Goal: Use online tool/utility: Utilize a website feature to perform a specific function

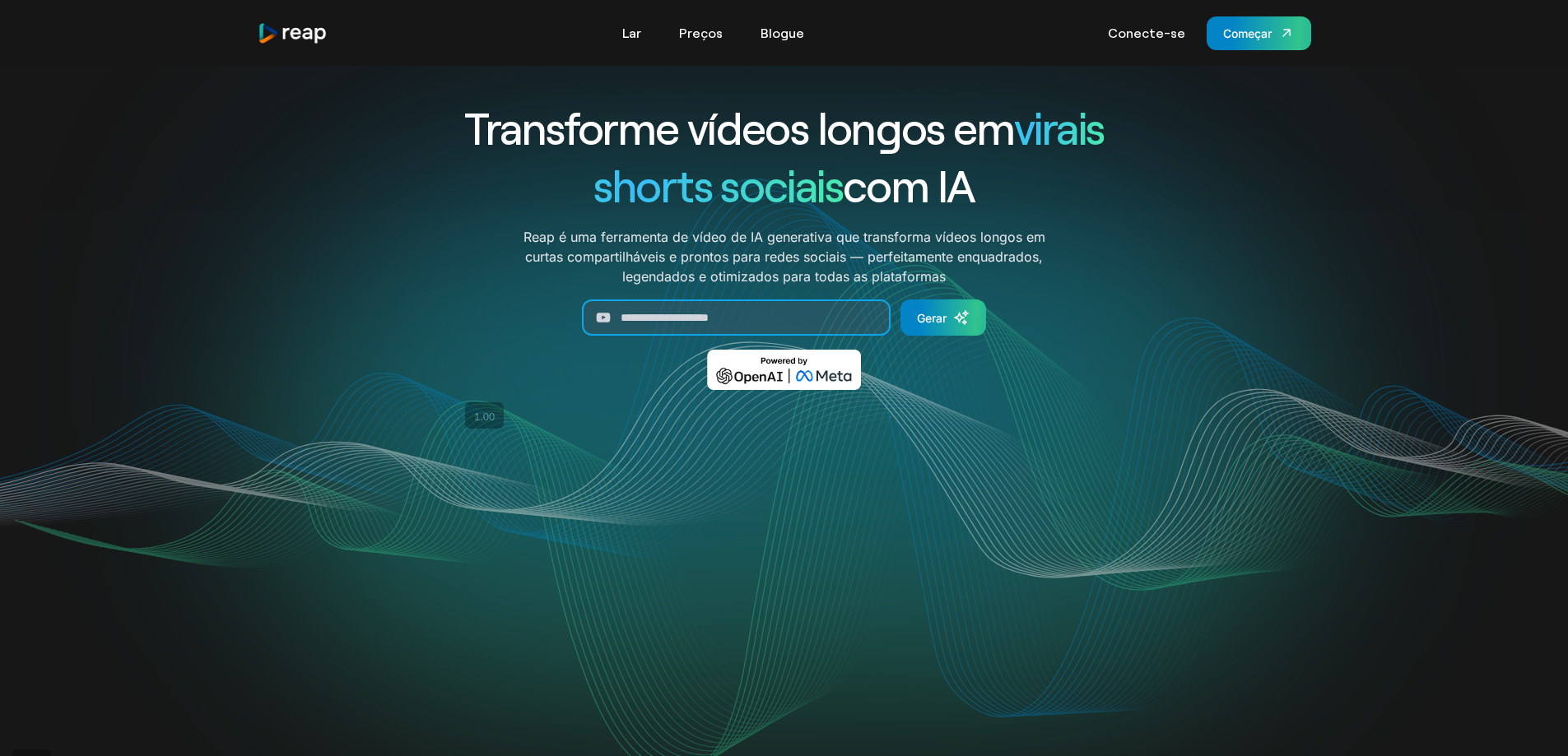
click at [752, 318] on input "Gerar formulário" at bounding box center [736, 317] width 308 height 36
click at [718, 309] on input "Gerar formulário" at bounding box center [736, 317] width 308 height 36
click at [718, 316] on input "Gerar formulário" at bounding box center [736, 317] width 308 height 36
paste input "**********"
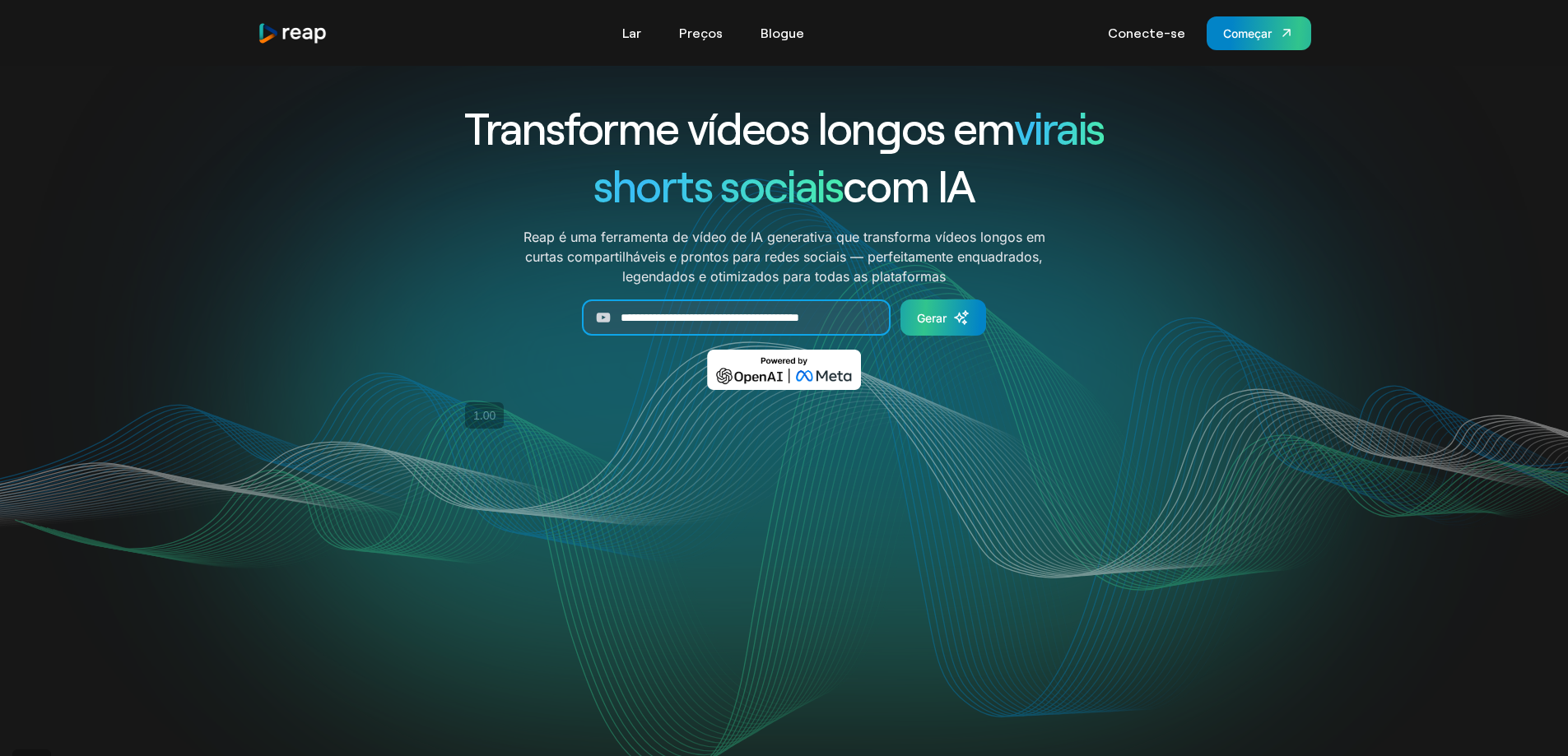
type input "**********"
click at [939, 325] on div "Gerar" at bounding box center [931, 317] width 30 height 17
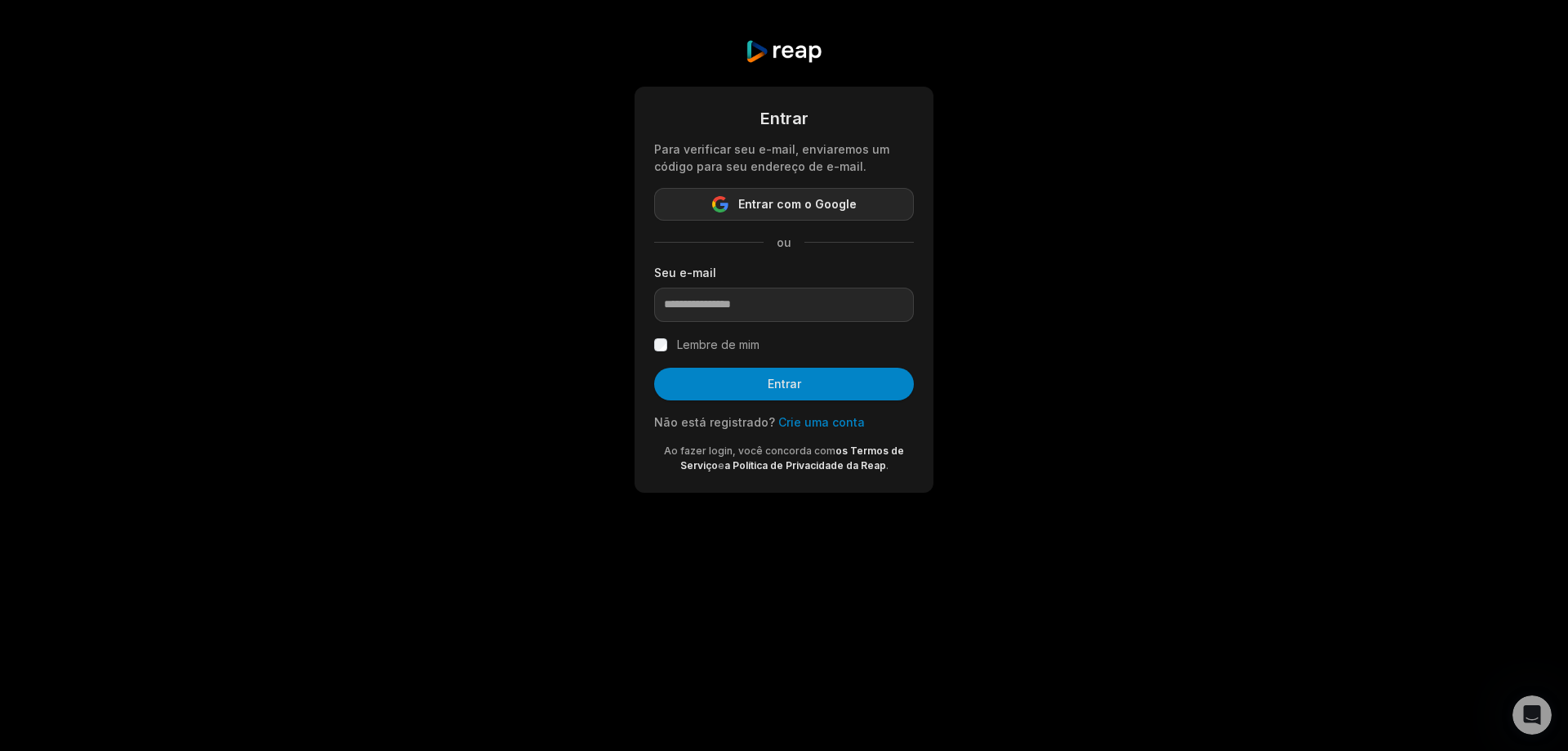
click at [777, 204] on font "Entrar com o Google" at bounding box center [798, 204] width 119 height 14
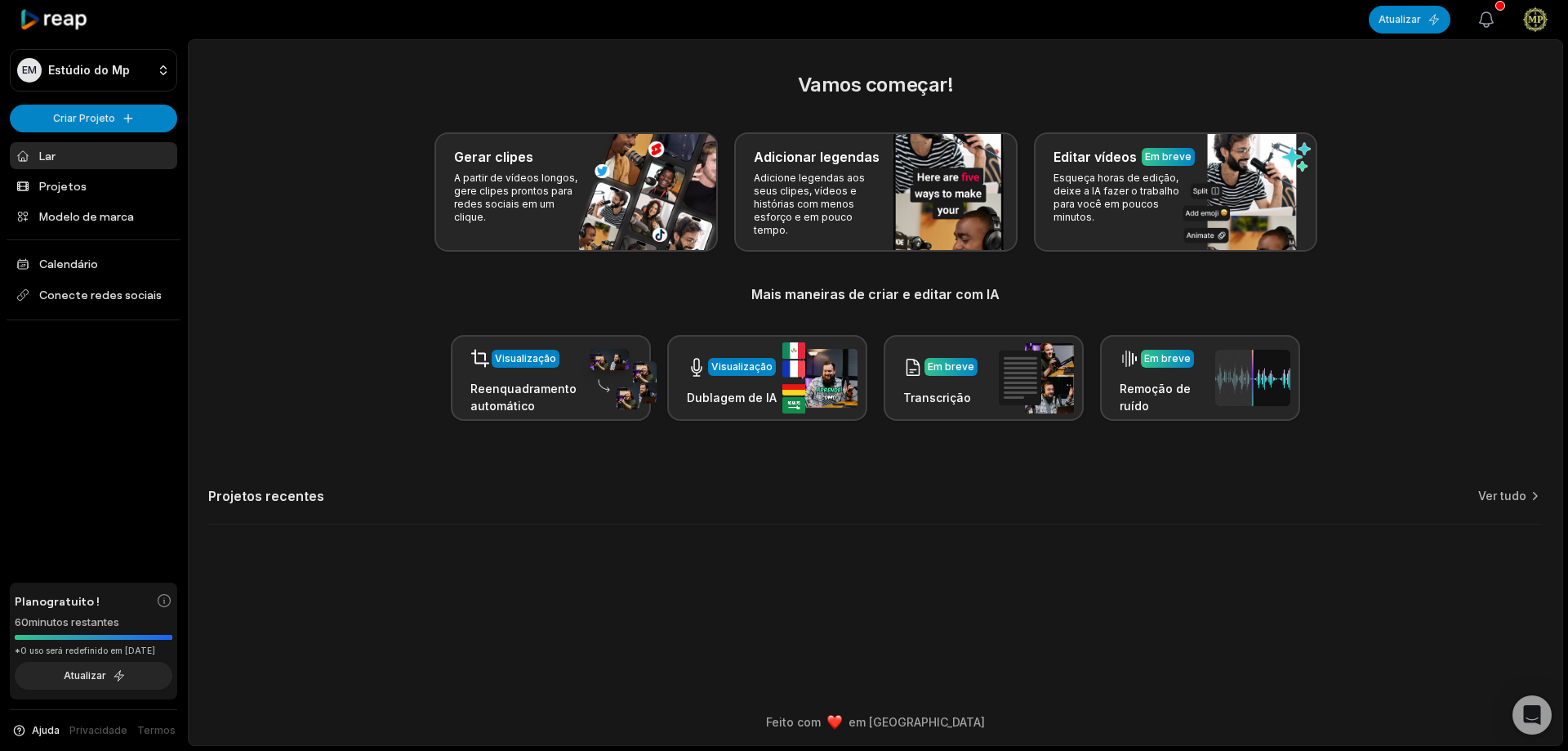
click at [1486, 9] on button "Ver notificações" at bounding box center [1487, 20] width 36 height 36
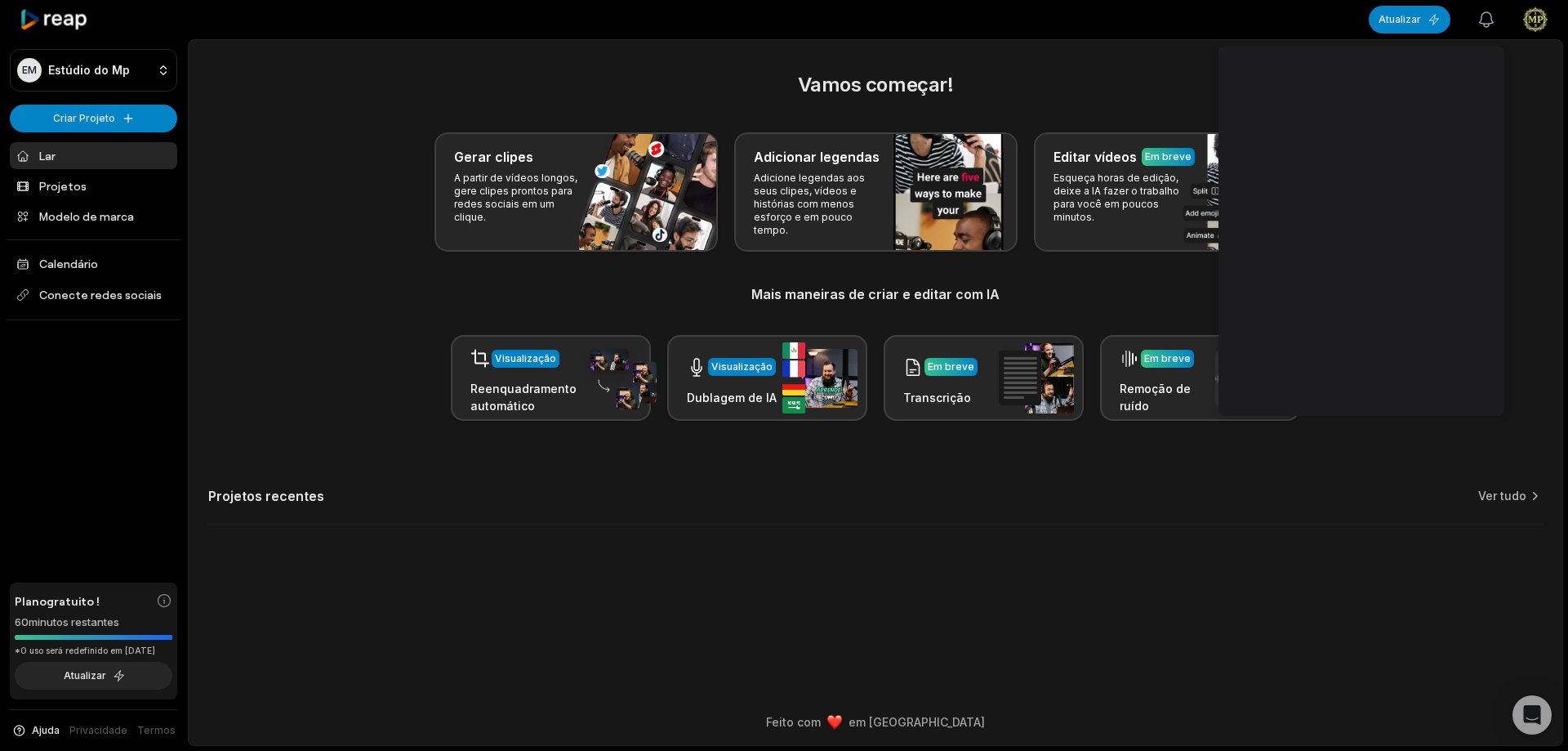
click at [1482, 22] on icon "button" at bounding box center [1487, 20] width 20 height 20
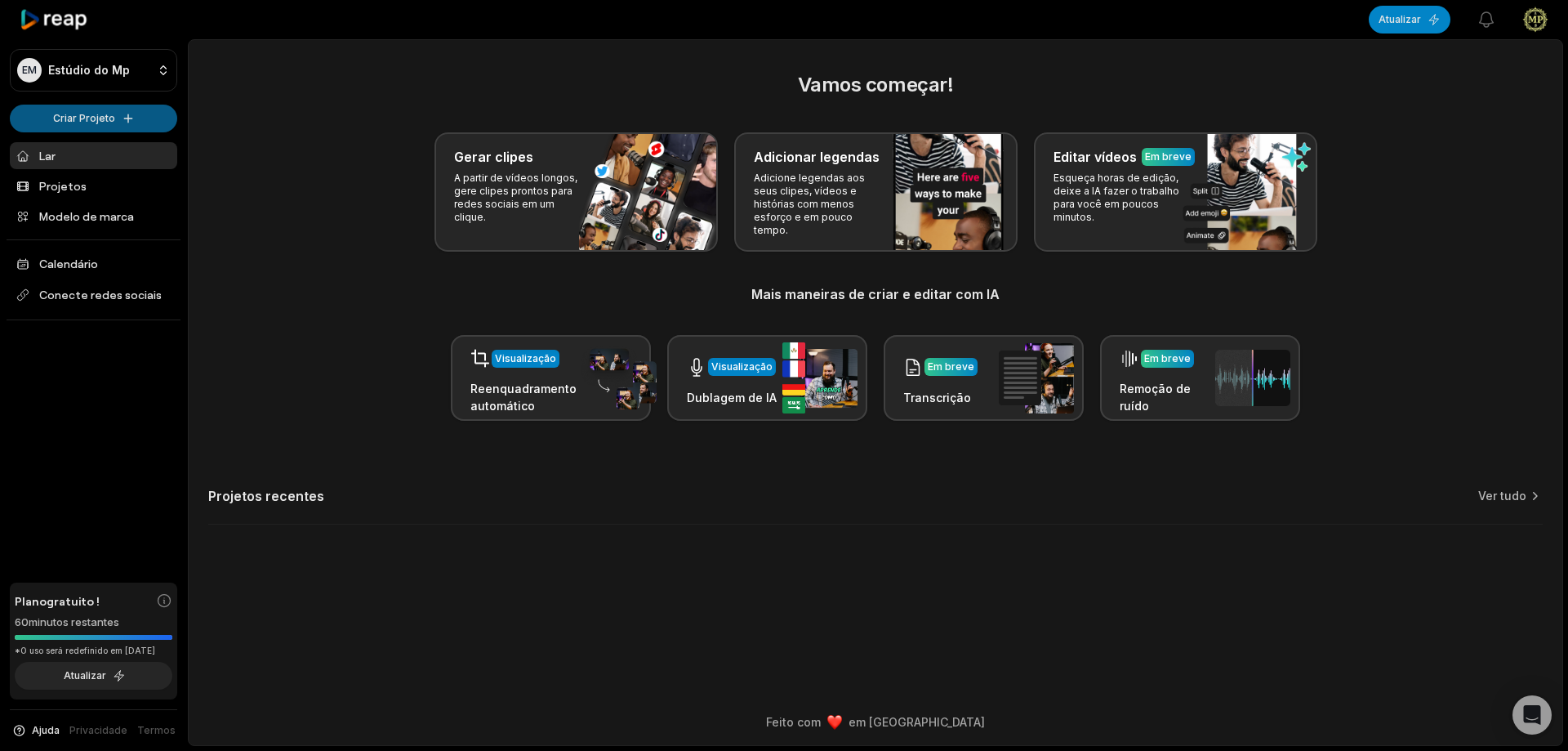
click at [121, 119] on html "EM Estúdio do Mp Criar Projeto Lar Projetos Modelo de marca Calendário Conecte …" at bounding box center [784, 376] width 1568 height 751
click at [139, 157] on link "Criar clipes" at bounding box center [93, 153] width 159 height 27
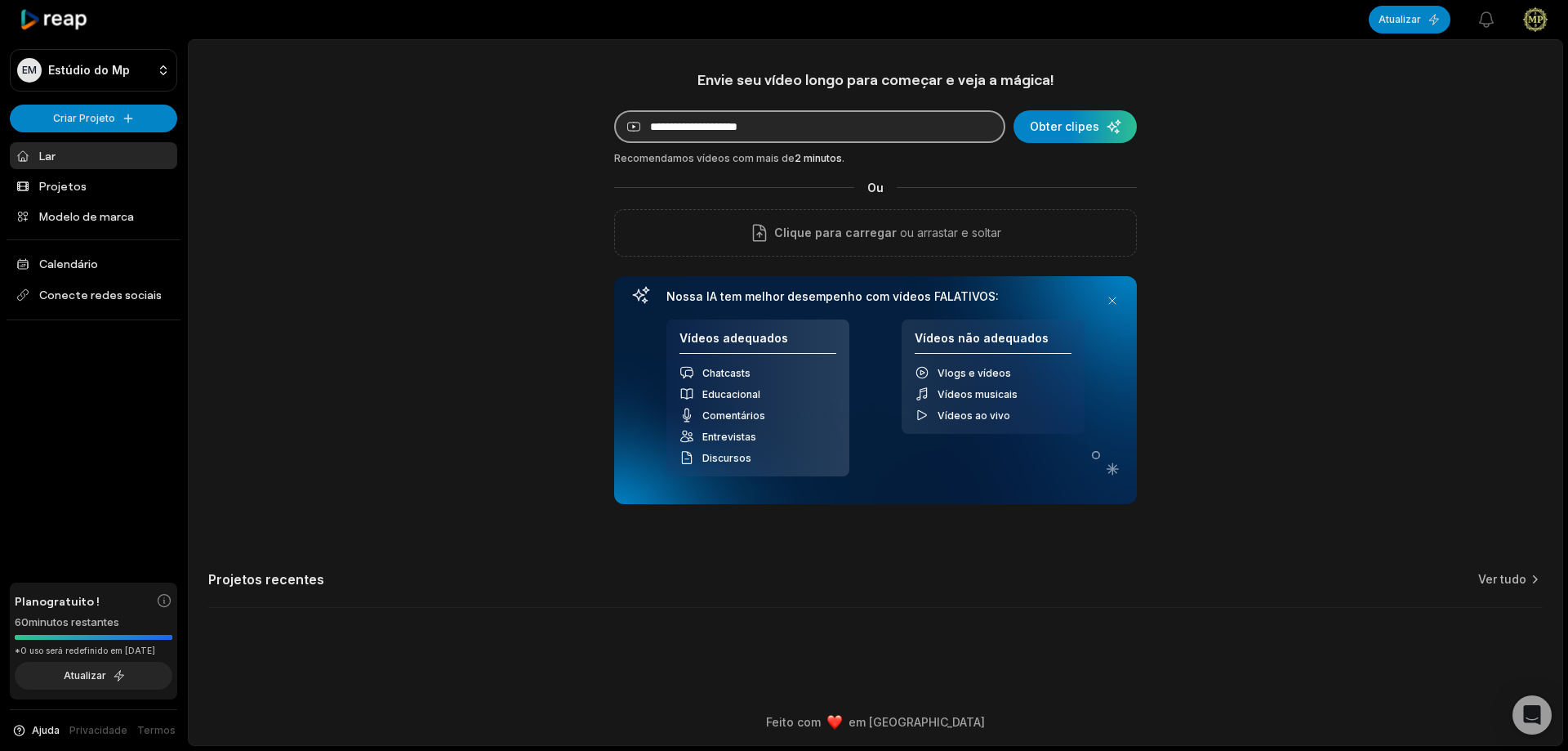
click at [776, 133] on input at bounding box center [809, 127] width 392 height 32
click at [808, 122] on input at bounding box center [809, 127] width 392 height 32
click at [804, 126] on input at bounding box center [809, 127] width 392 height 32
paste input "**********"
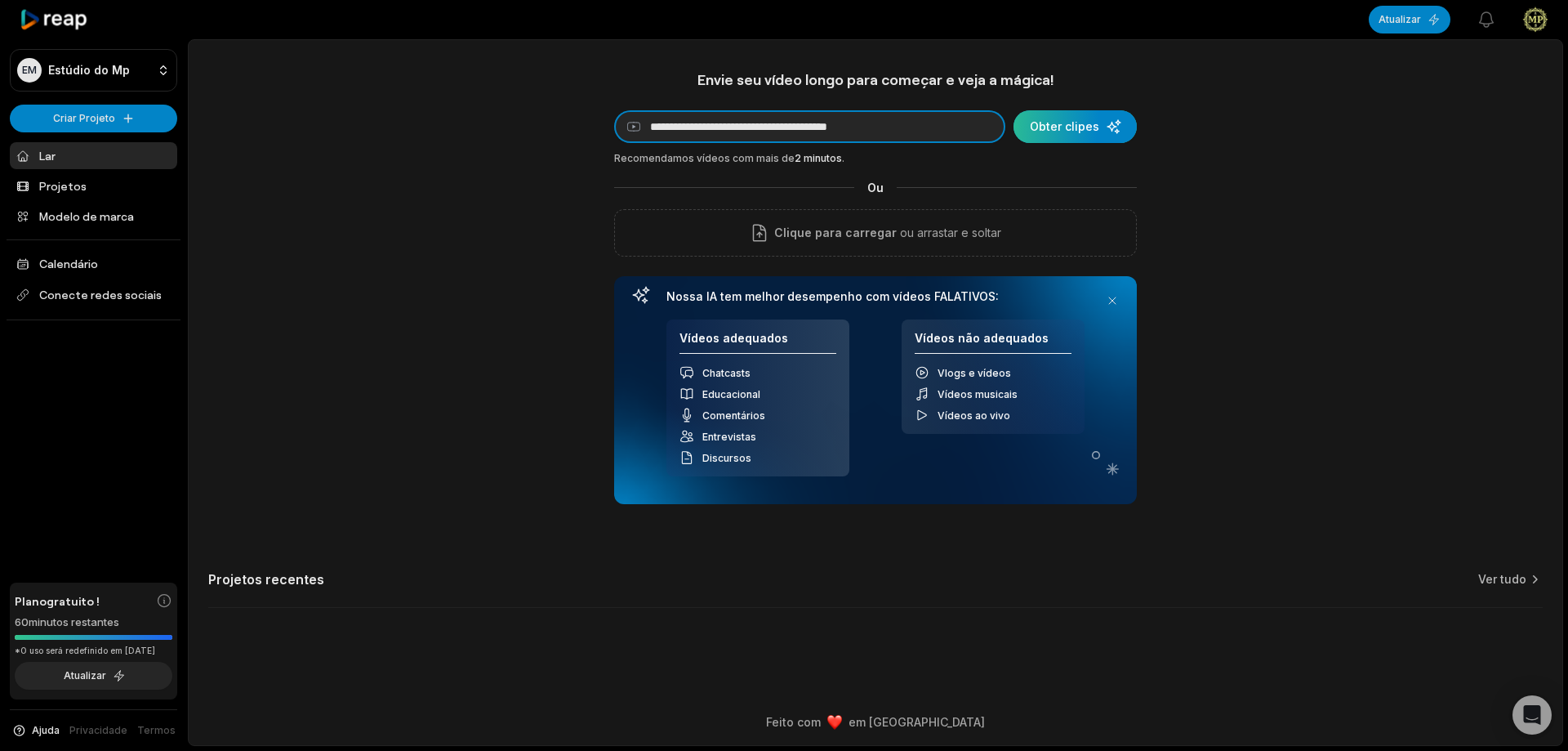
type input "**********"
click at [1054, 130] on div "submit" at bounding box center [1075, 127] width 123 height 32
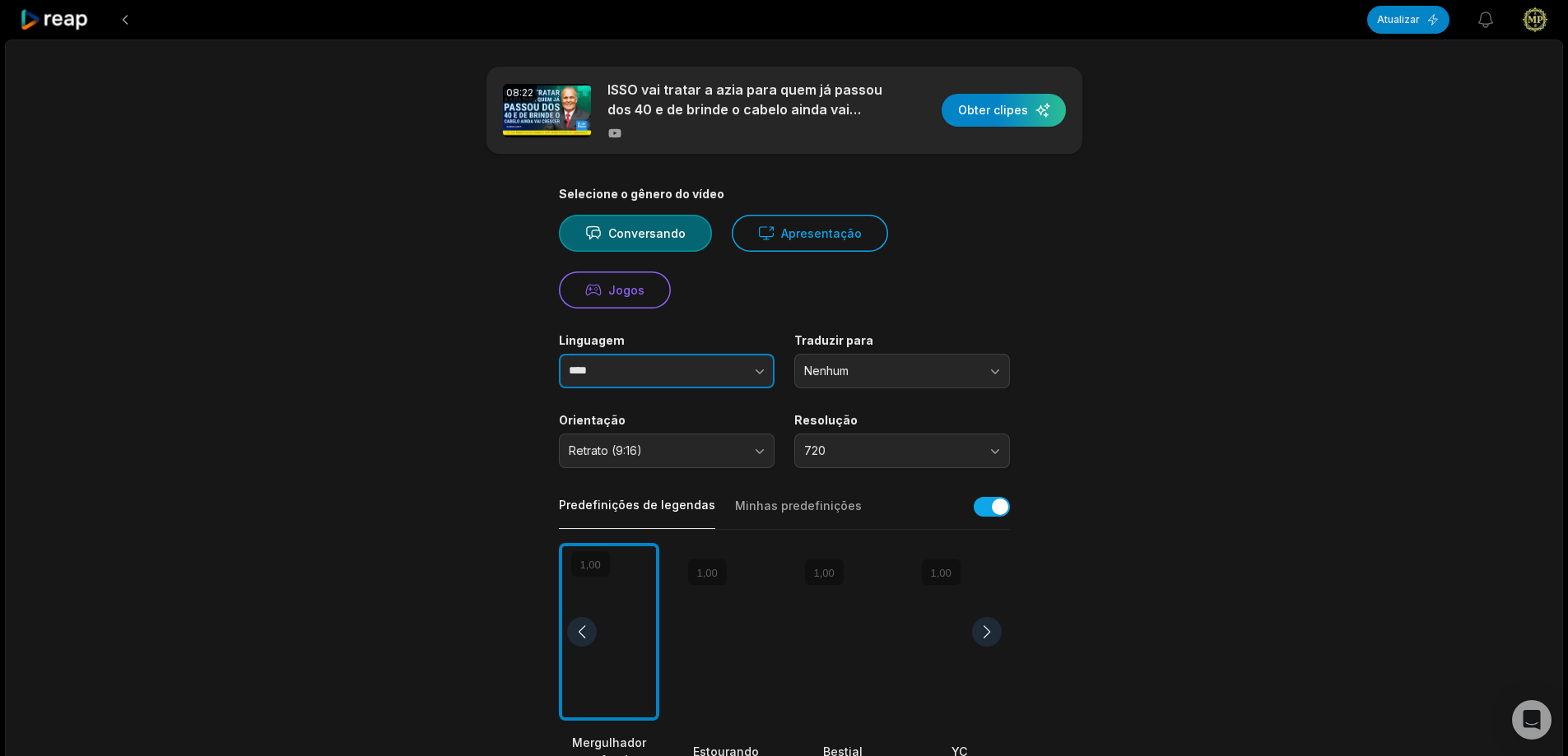
click at [743, 369] on button "button" at bounding box center [726, 371] width 93 height 34
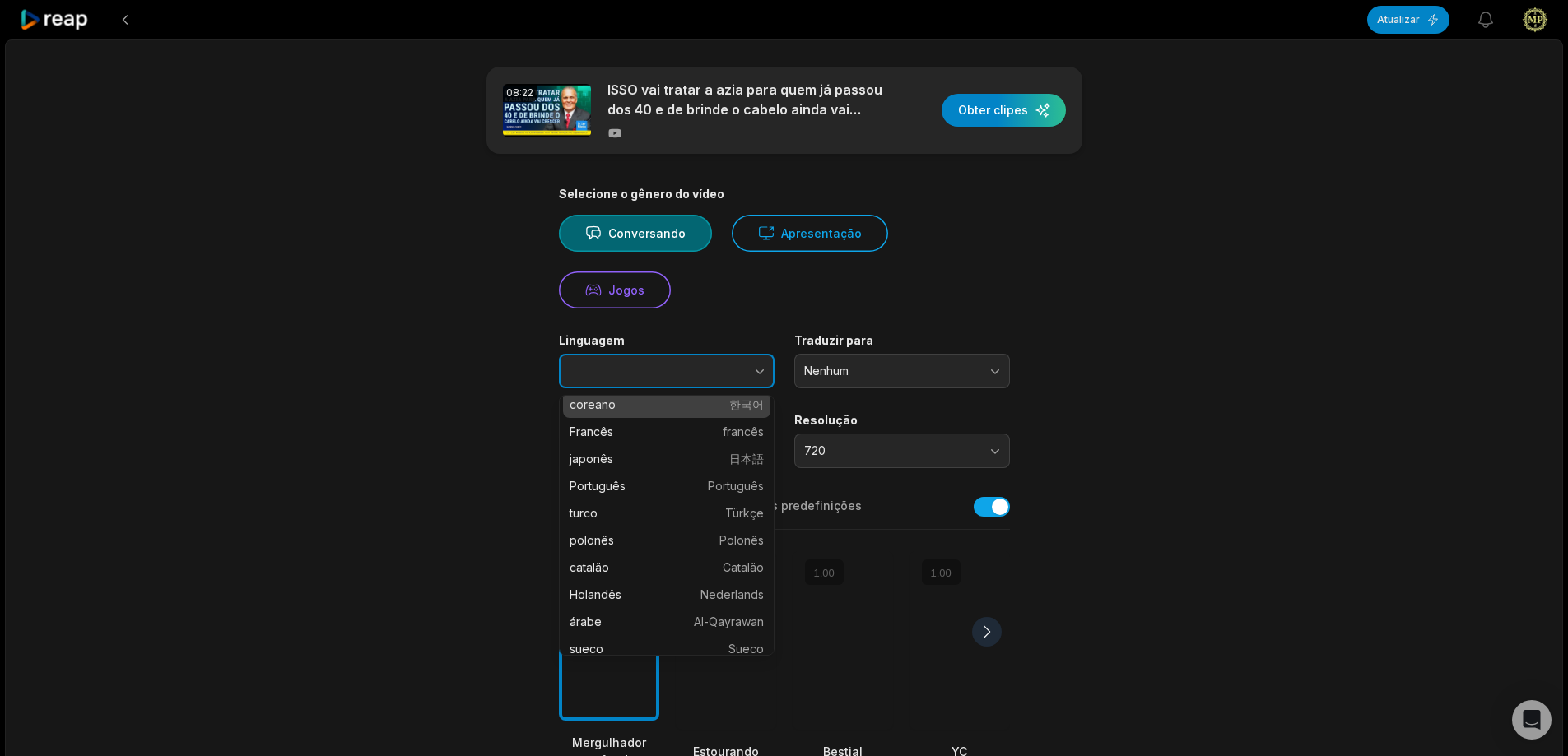
scroll to position [82, 0]
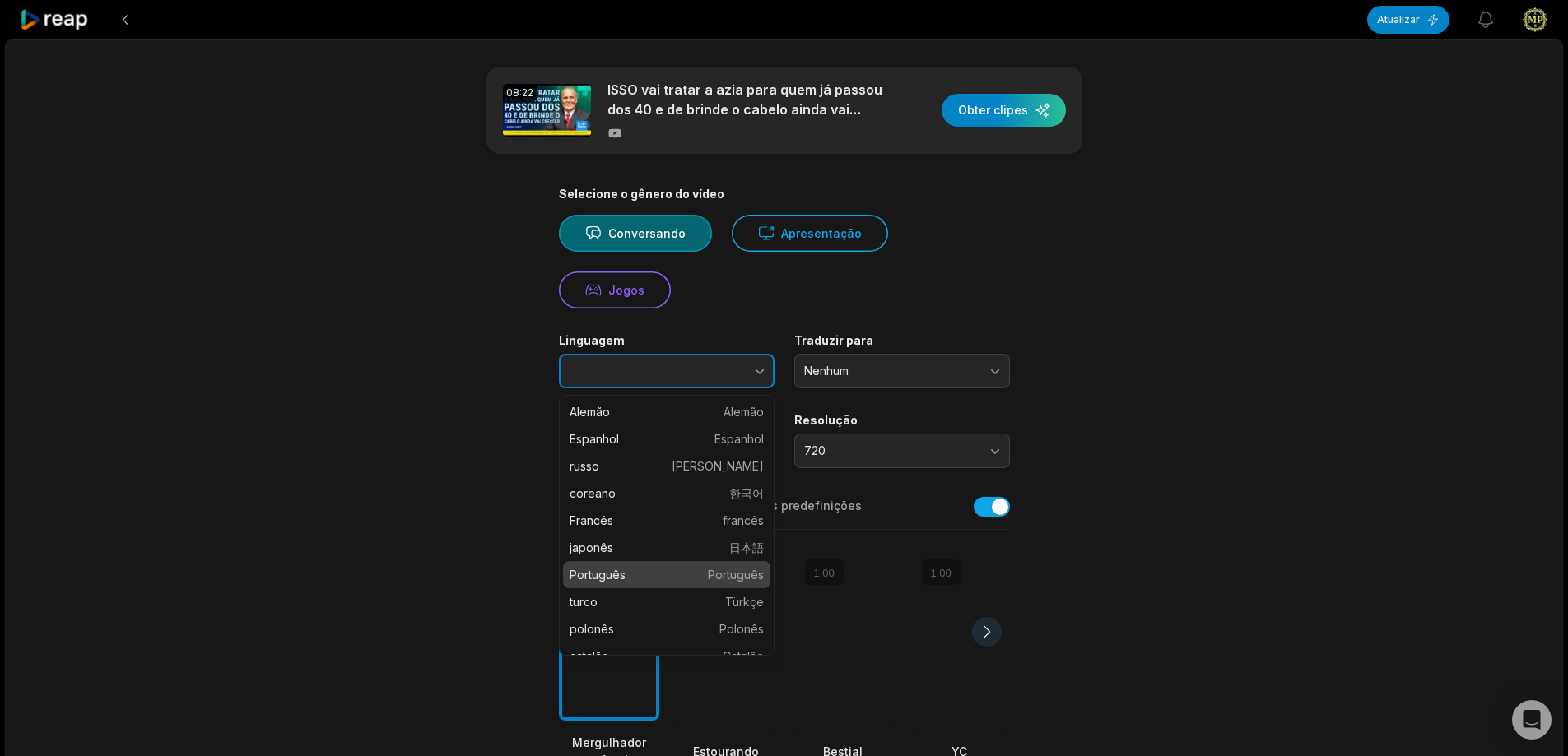
type input "**********"
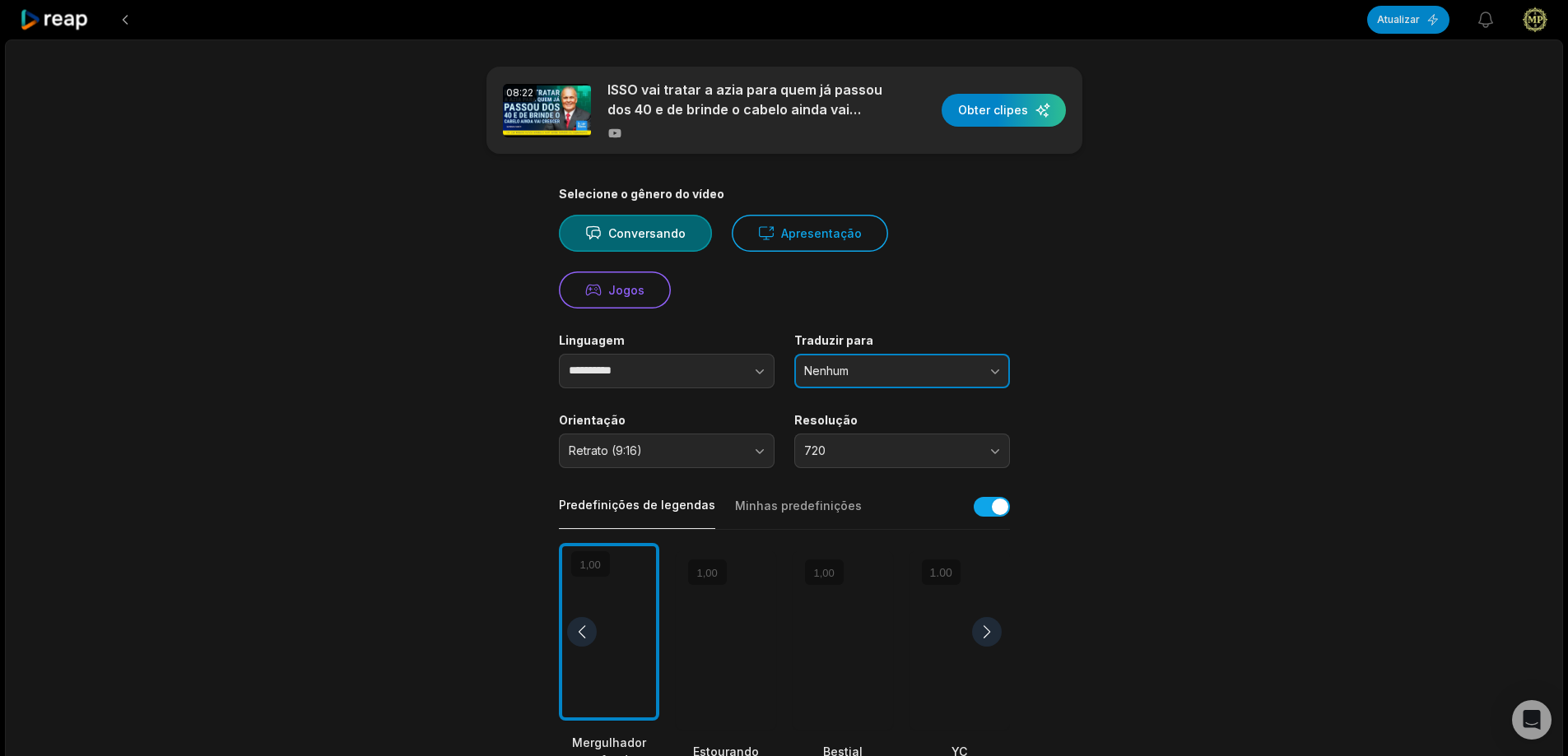
click at [871, 369] on span "Nenhum" at bounding box center [891, 371] width 173 height 15
click at [909, 369] on span "Nenhum" at bounding box center [891, 371] width 173 height 15
click at [745, 443] on button "Retrato (9:16)" at bounding box center [667, 451] width 216 height 34
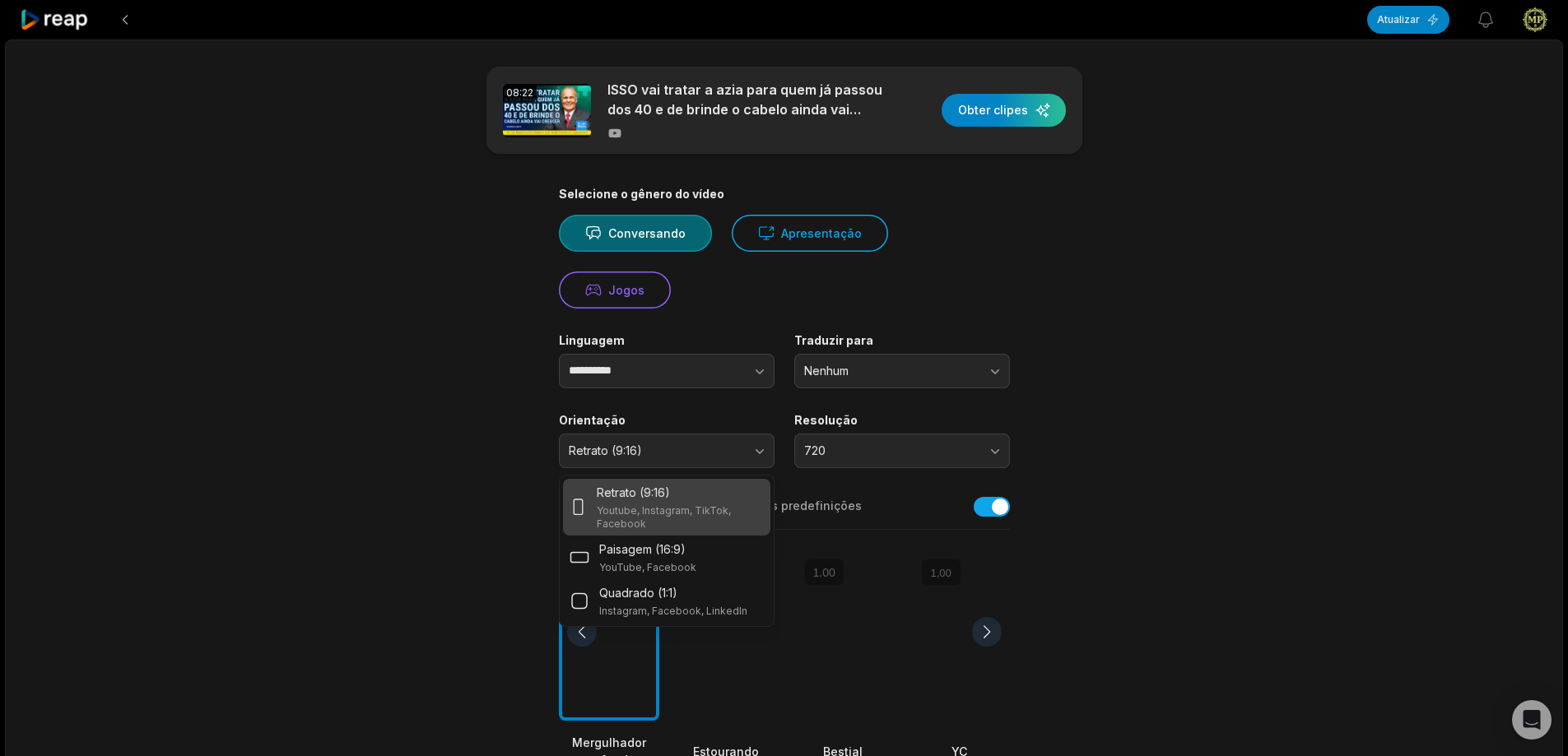
click at [677, 505] on font "Youtube, Instagram, TikTok, Facebook" at bounding box center [664, 517] width 134 height 25
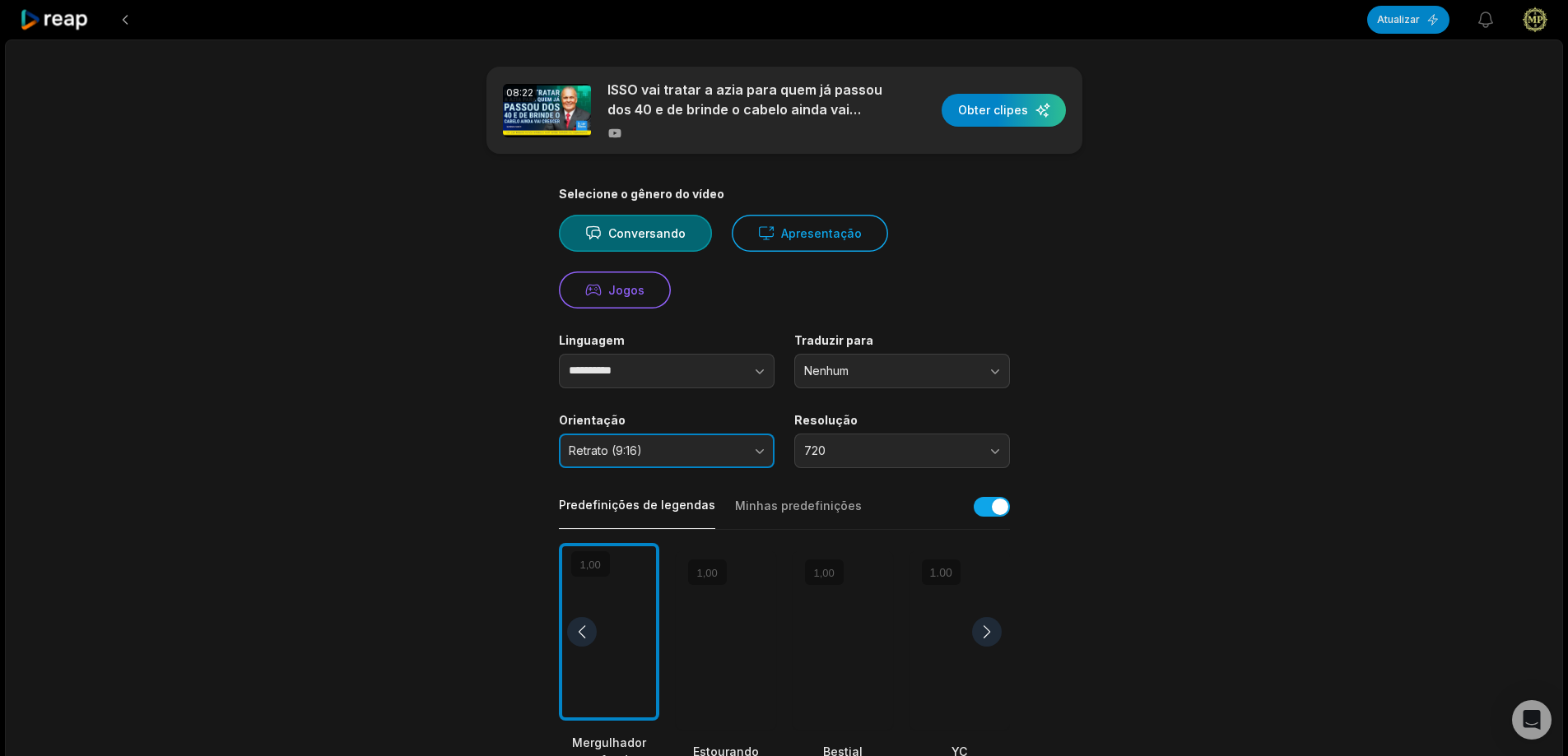
click at [734, 449] on span "Retrato (9:16)" at bounding box center [655, 451] width 173 height 15
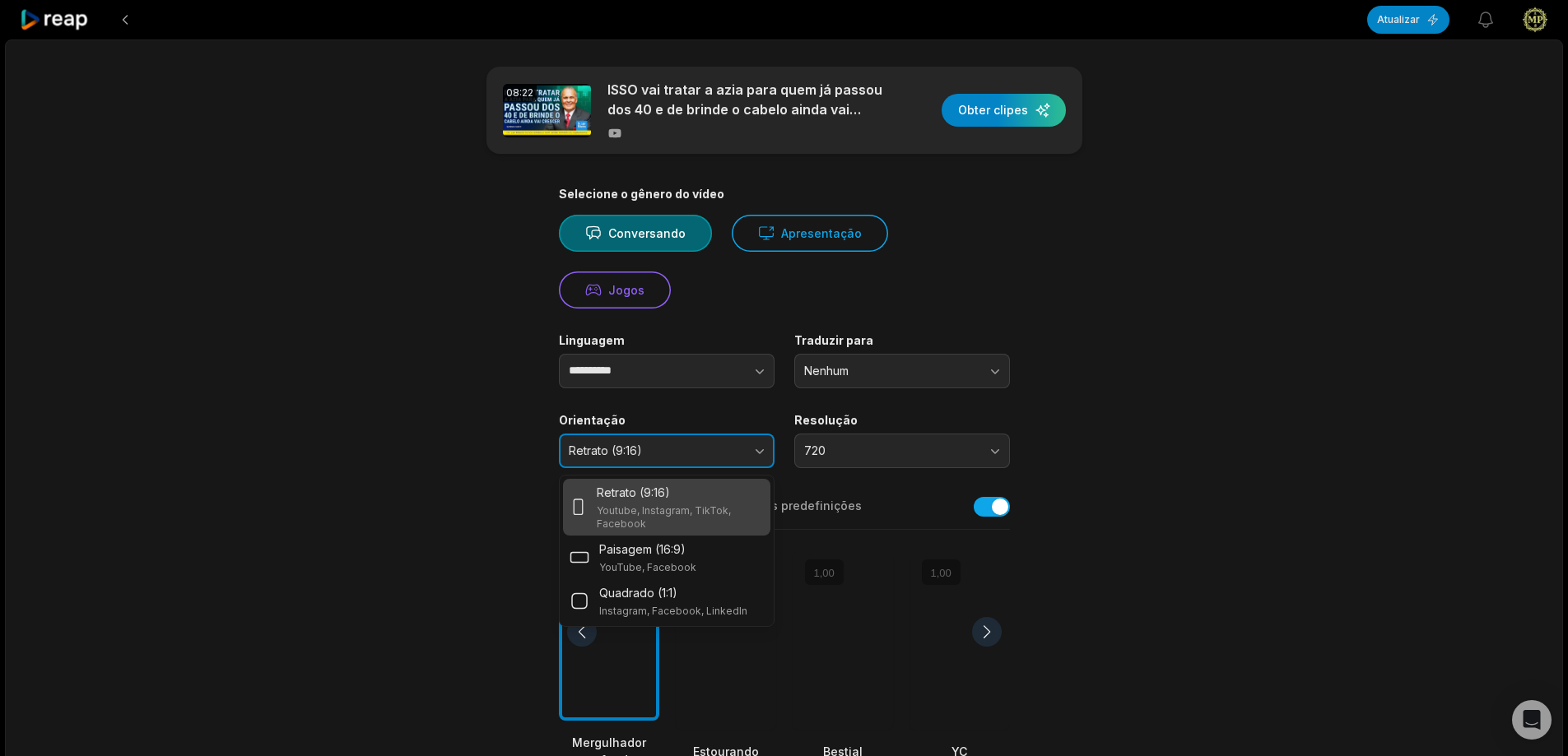
click at [734, 449] on span "Retrato (9:16)" at bounding box center [655, 451] width 173 height 15
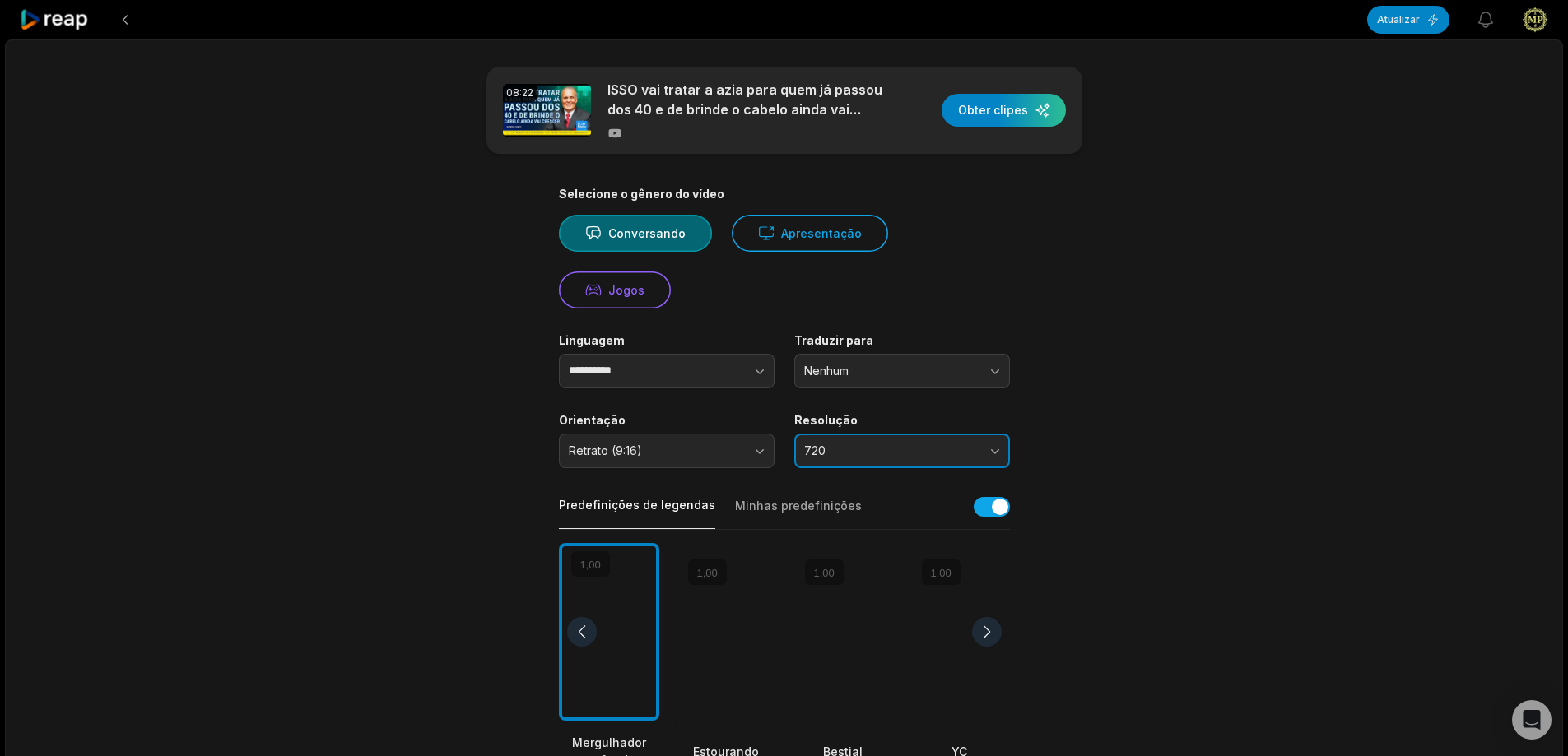
click at [877, 451] on span "720" at bounding box center [891, 451] width 173 height 15
click at [981, 439] on button "720" at bounding box center [902, 451] width 216 height 34
click at [965, 451] on span "720" at bounding box center [891, 451] width 173 height 15
click at [986, 444] on button "720" at bounding box center [902, 451] width 216 height 34
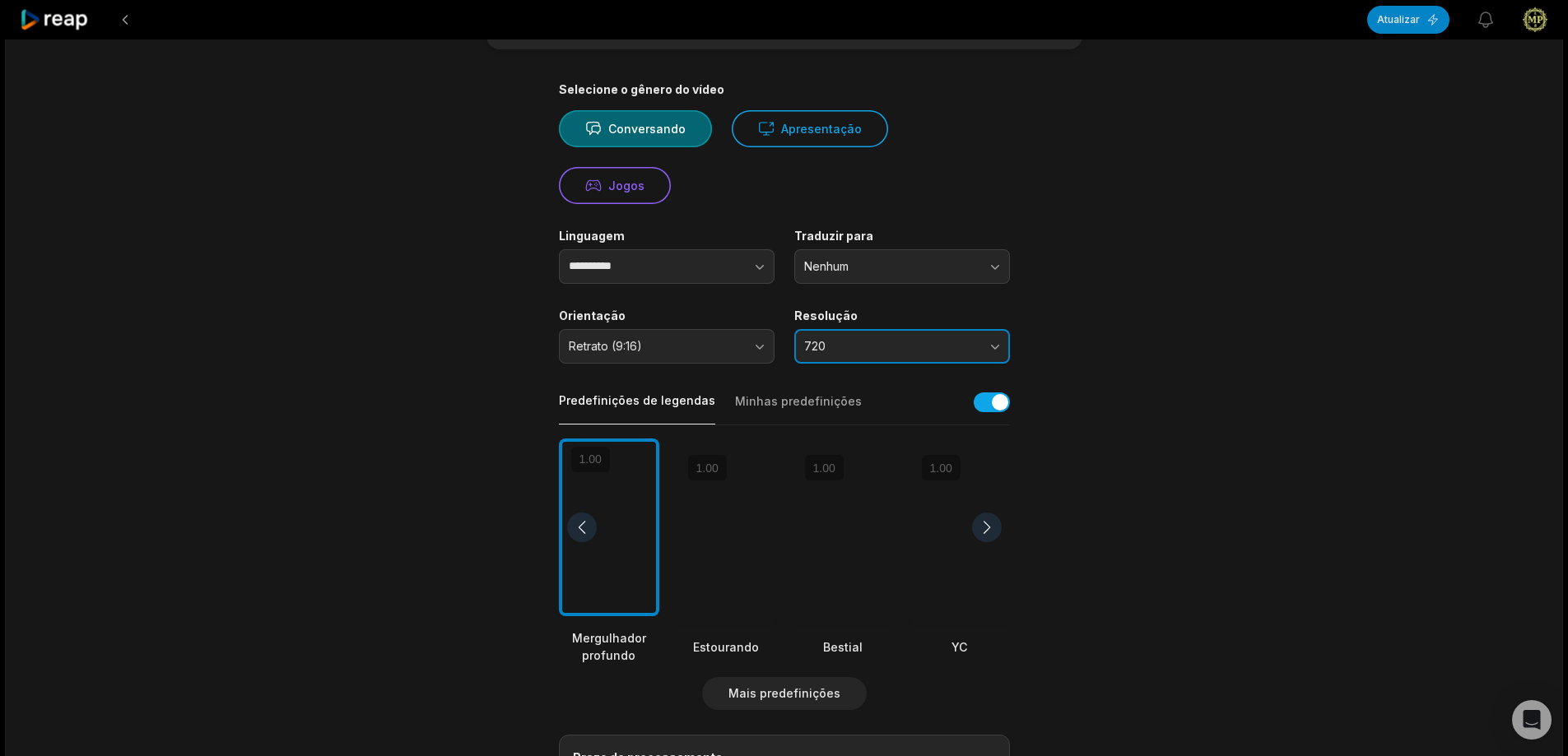
scroll to position [0, 0]
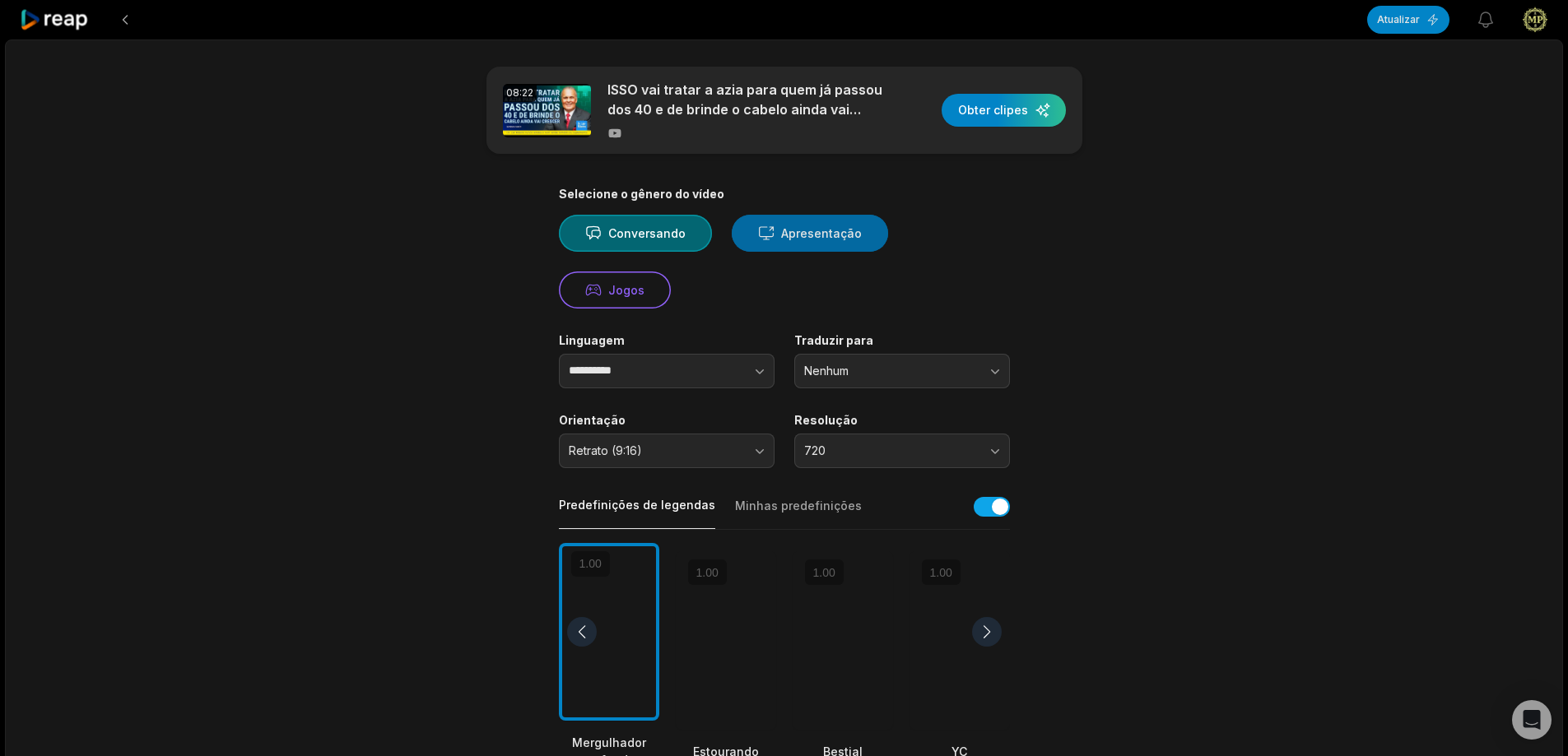
click at [854, 216] on button "Apresentação" at bounding box center [810, 233] width 156 height 37
click at [648, 236] on font "Conversando" at bounding box center [647, 233] width 77 height 14
click at [759, 235] on icon at bounding box center [766, 233] width 16 height 17
click at [671, 235] on font "Conversando" at bounding box center [647, 233] width 77 height 14
click at [1007, 110] on div "button" at bounding box center [1003, 110] width 124 height 33
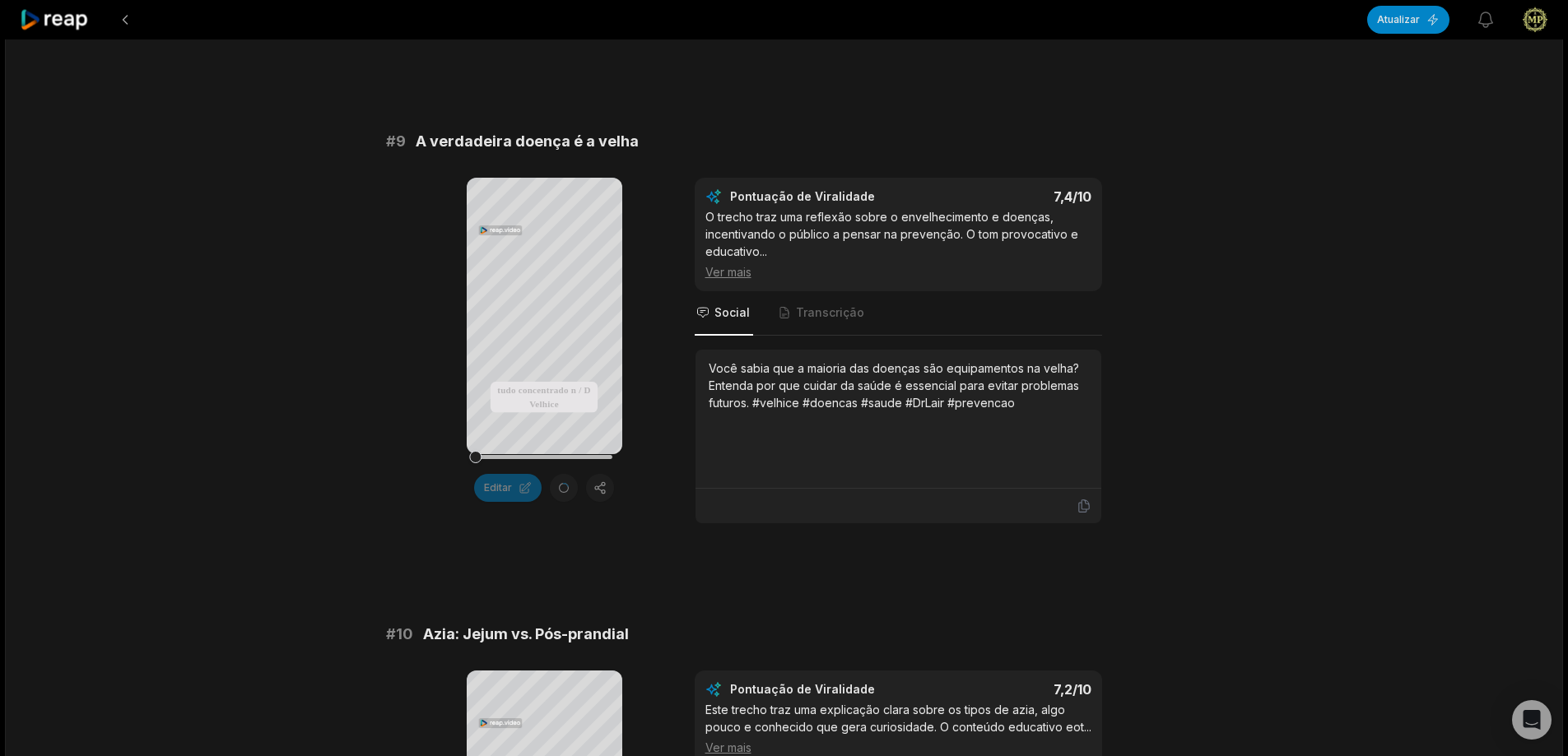
scroll to position [4498, 0]
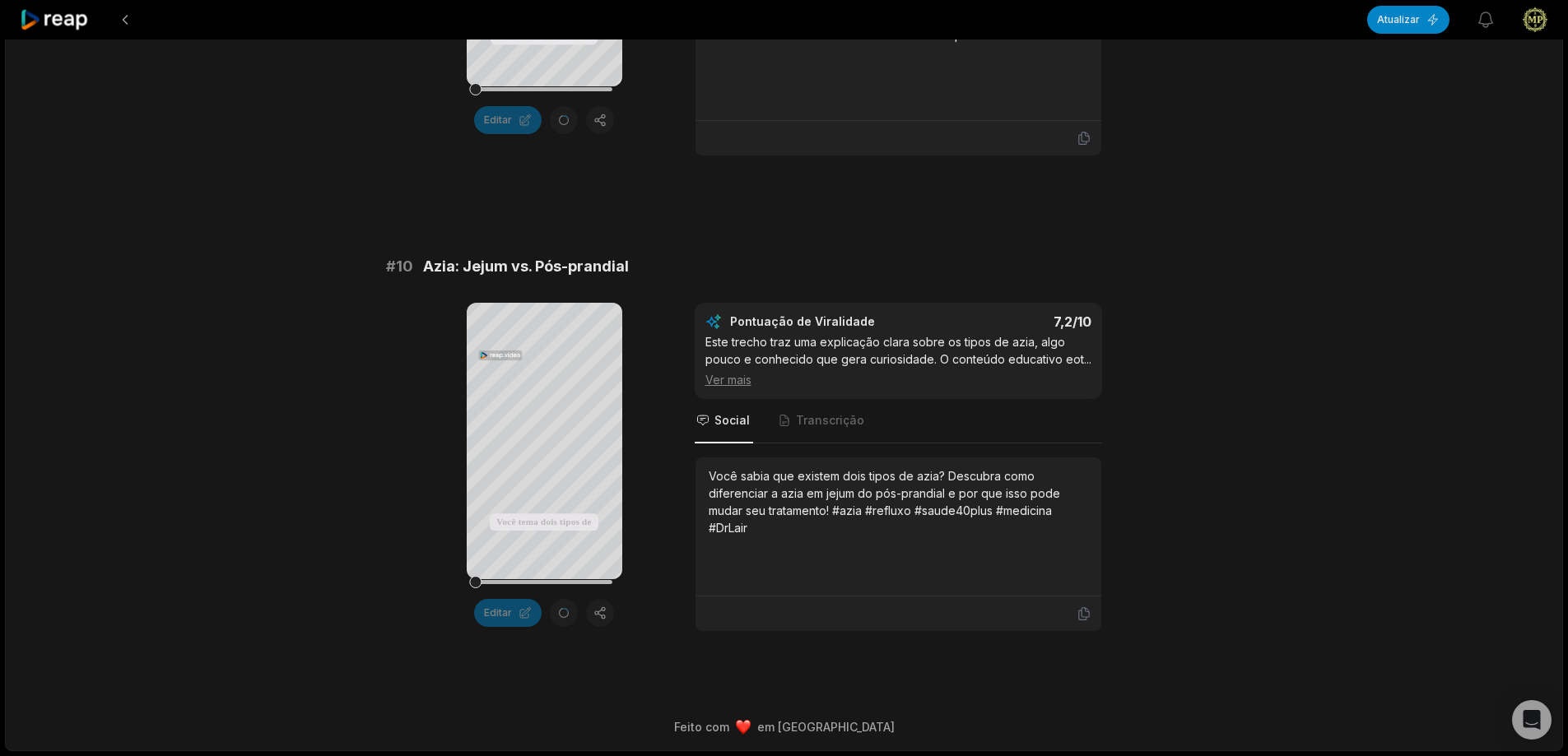
click at [727, 381] on font "Ver mais" at bounding box center [728, 379] width 46 height 14
click at [761, 378] on font "Ver menos" at bounding box center [735, 379] width 58 height 14
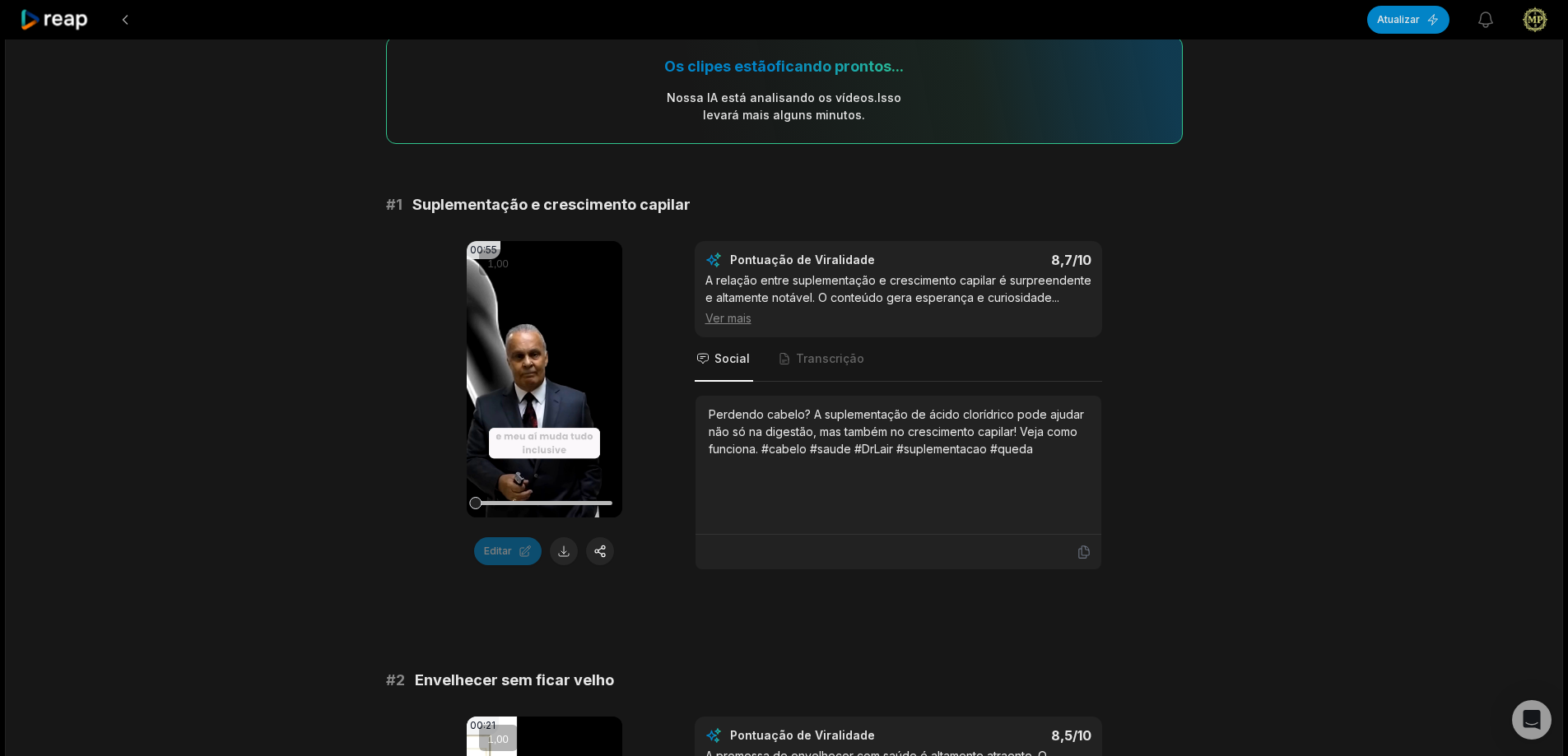
scroll to position [0, 0]
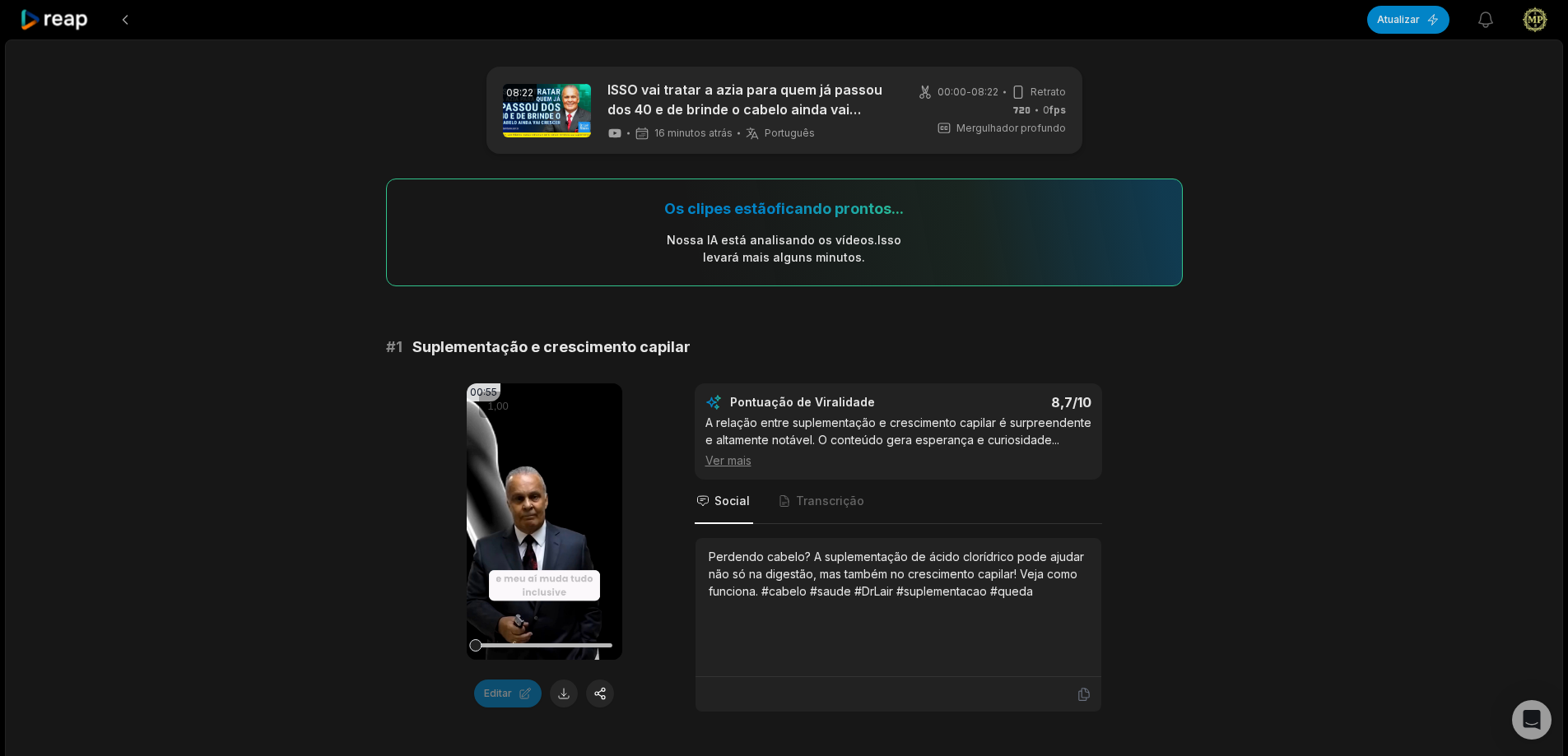
click at [747, 463] on font "Ver mais" at bounding box center [728, 460] width 46 height 14
click at [747, 463] on font "Ver menos" at bounding box center [735, 460] width 58 height 14
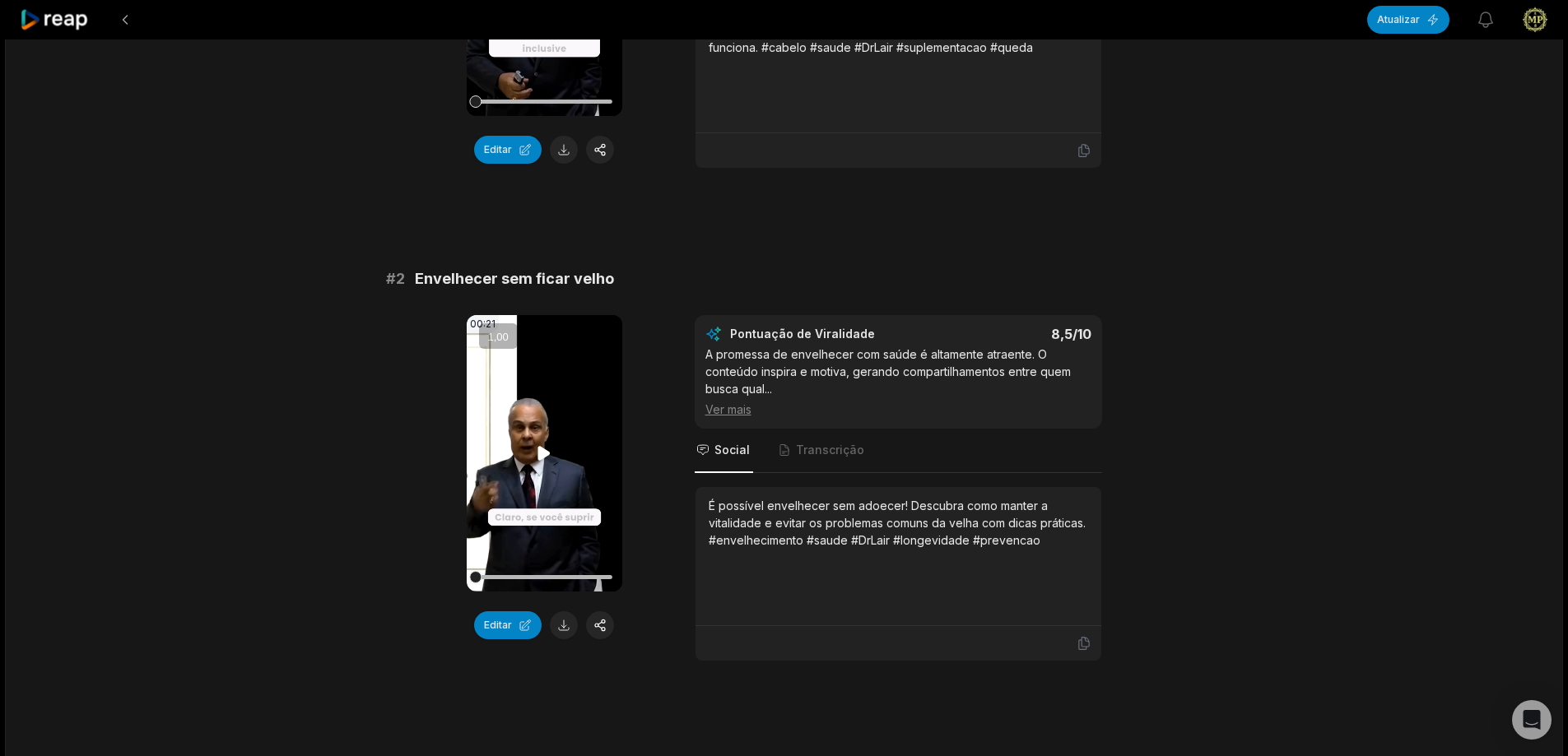
scroll to position [82, 0]
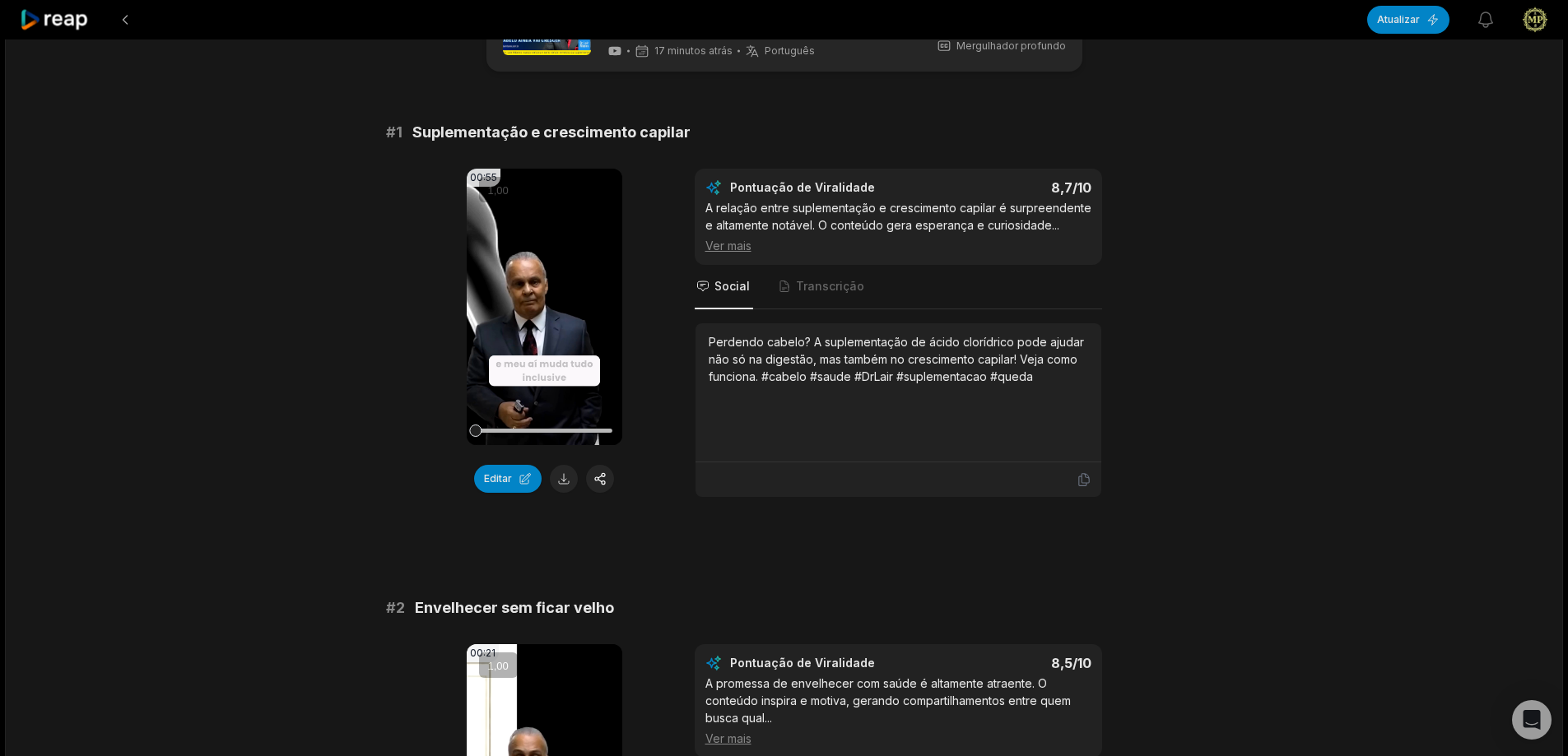
click at [743, 245] on font "Ver mais" at bounding box center [728, 245] width 46 height 14
click at [743, 245] on font "Ver menos" at bounding box center [735, 245] width 58 height 14
click at [1052, 218] on font "..." at bounding box center [1056, 224] width 7 height 14
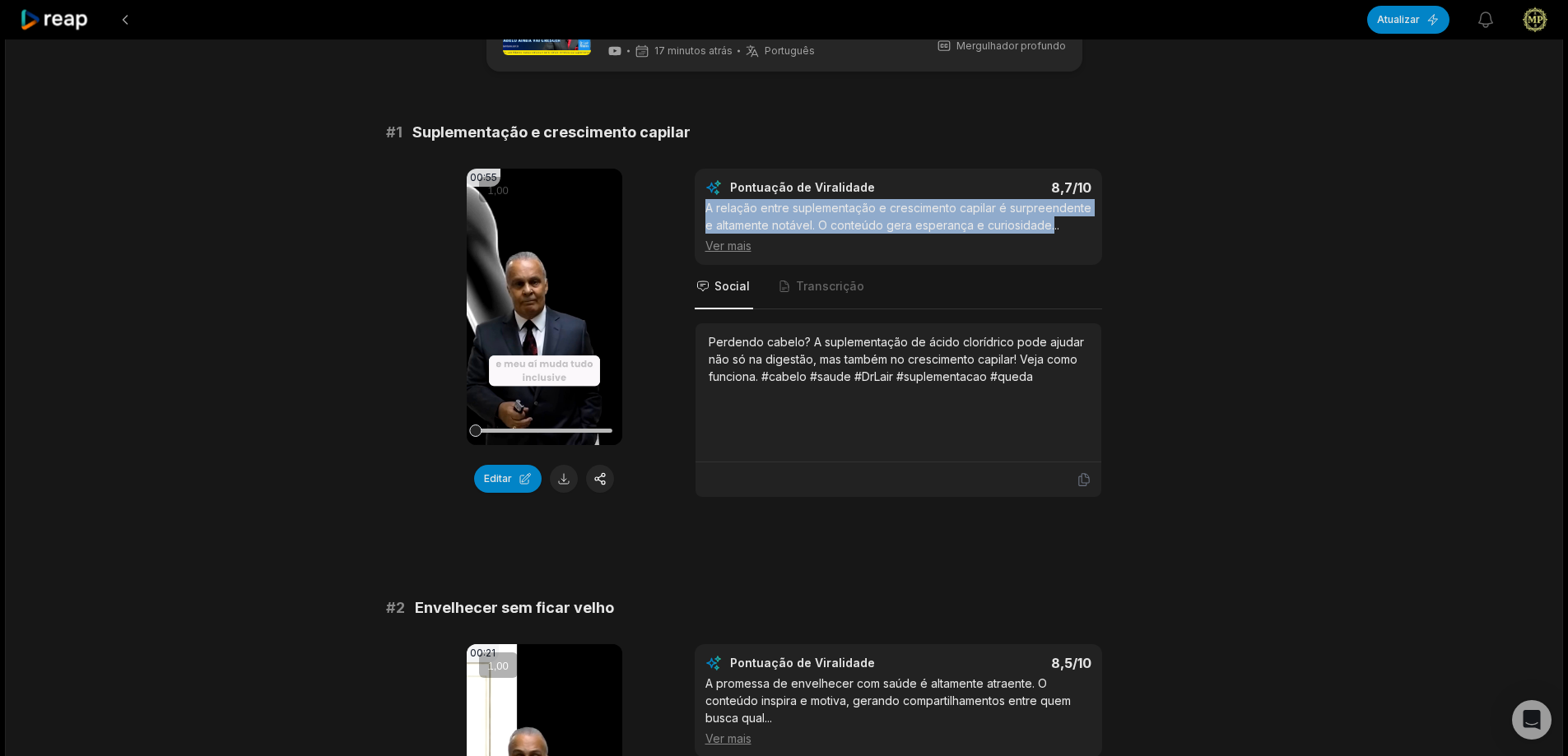
drag, startPoint x: 1050, startPoint y: 218, endPoint x: 696, endPoint y: 203, distance: 354.3
click at [696, 203] on div "Pontuação de Viralidade 8,7 /10 A relação entre suplementação e crescimento cap…" at bounding box center [898, 217] width 407 height 96
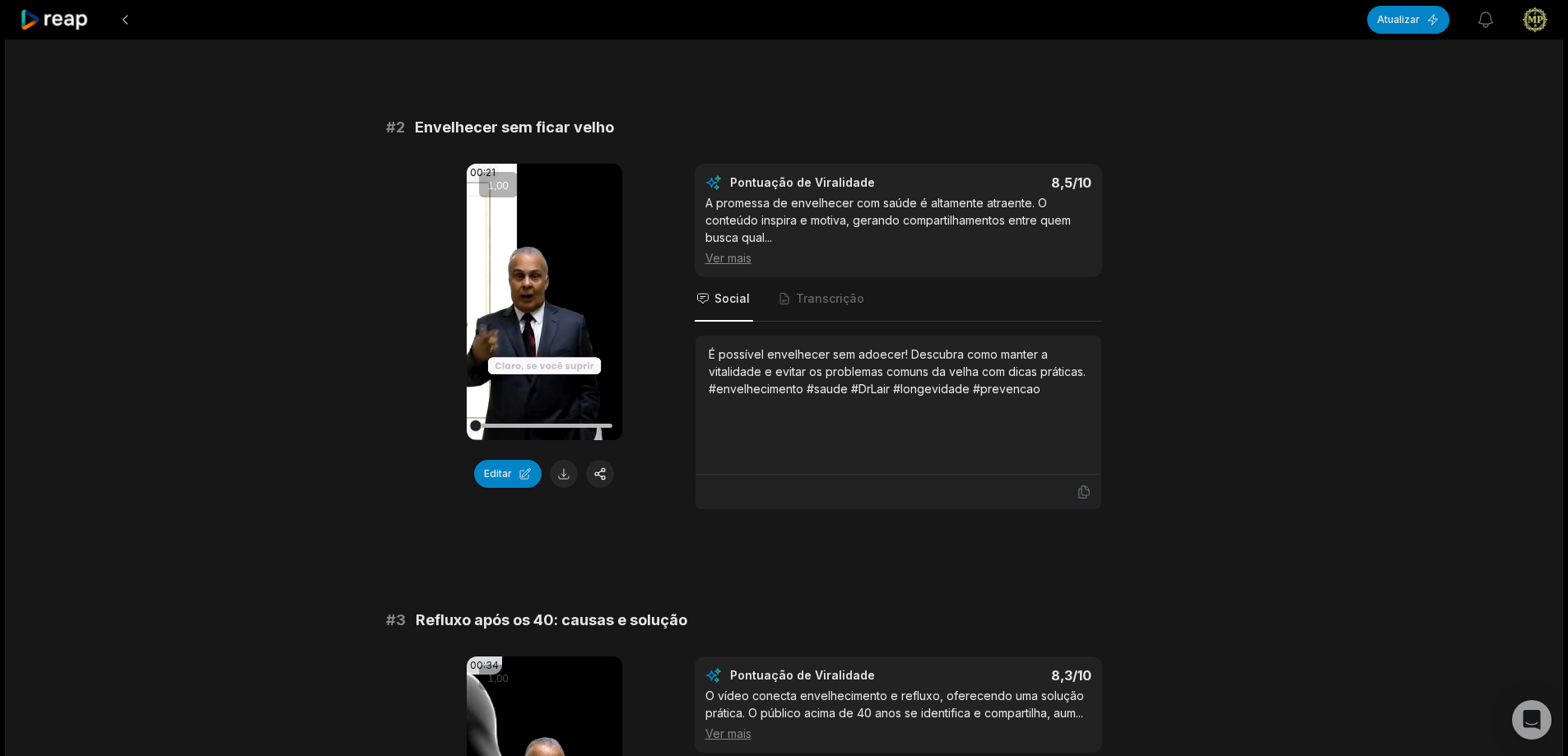
scroll to position [576, 0]
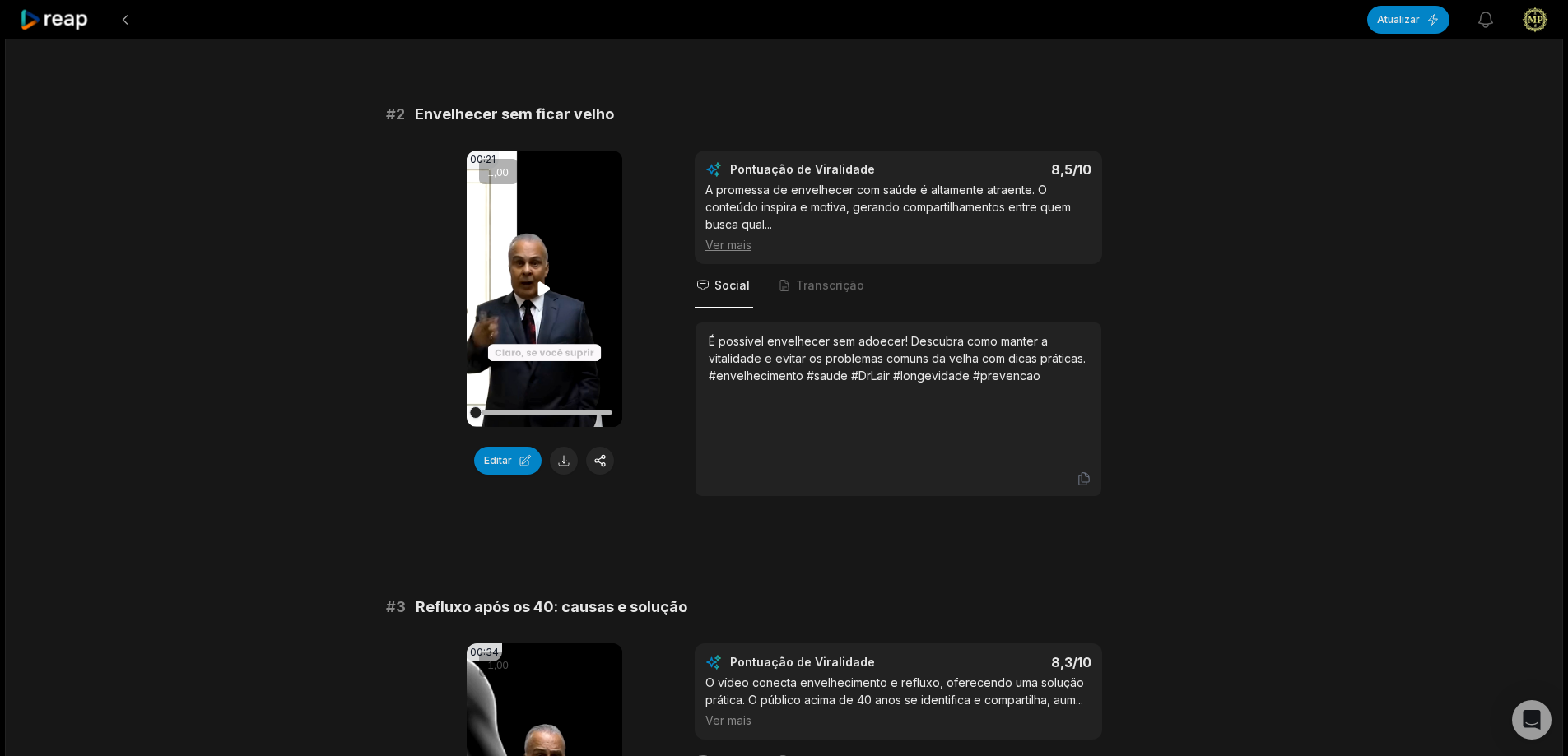
click at [546, 277] on video "Seu navegador não suporta o formato mp4." at bounding box center [545, 288] width 156 height 276
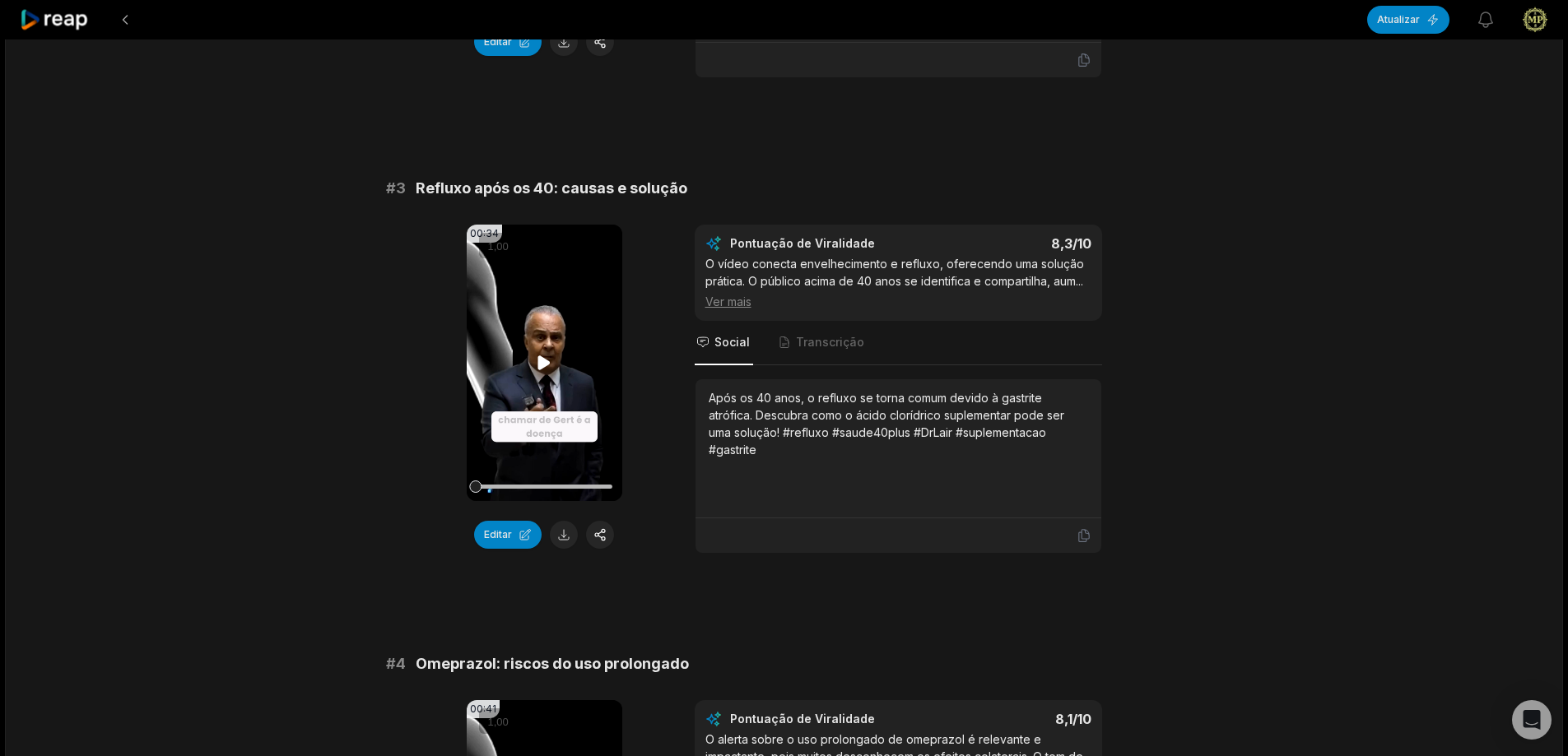
scroll to position [987, 0]
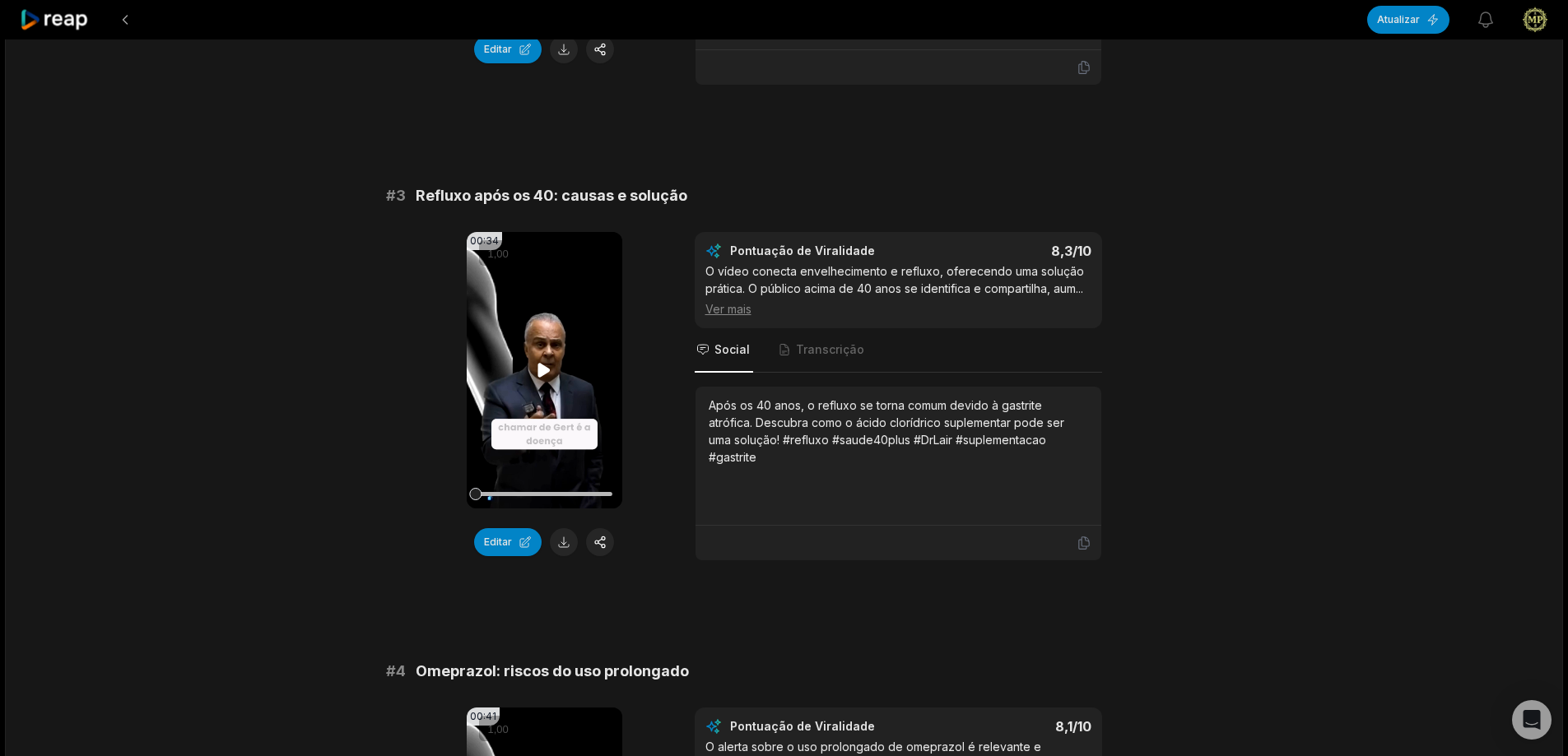
click at [543, 365] on icon at bounding box center [545, 369] width 13 height 14
click at [735, 315] on font "Ver mais" at bounding box center [728, 308] width 46 height 14
click at [737, 315] on font "Ver menos" at bounding box center [735, 308] width 58 height 14
click at [767, 268] on font "O vídeo conecta envelhecimento e refluxo, oferecendo uma solução prática. O púb…" at bounding box center [894, 279] width 378 height 31
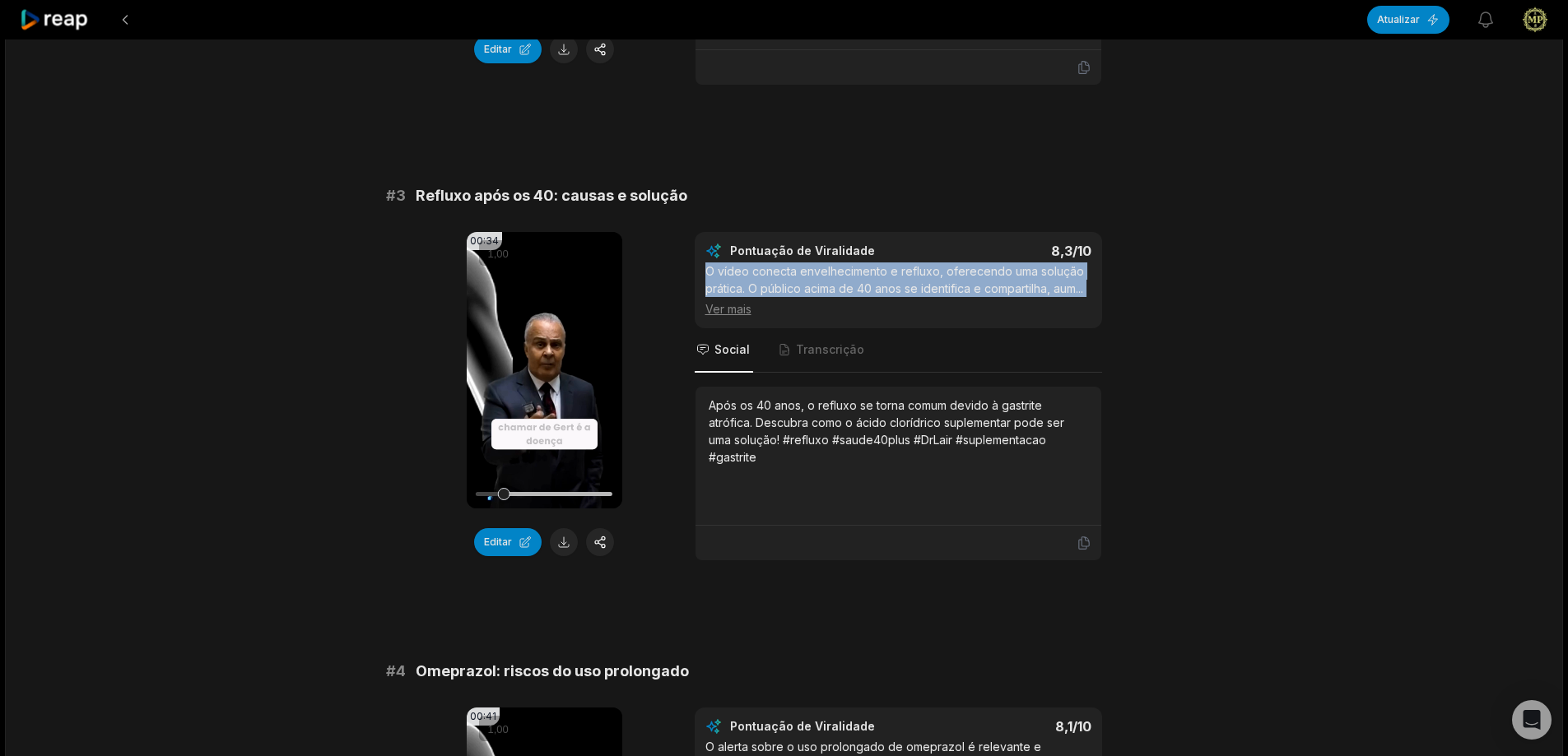
click at [767, 268] on font "O vídeo conecta envelhecimento e refluxo, oferecendo uma solução prática. O púb…" at bounding box center [894, 279] width 378 height 31
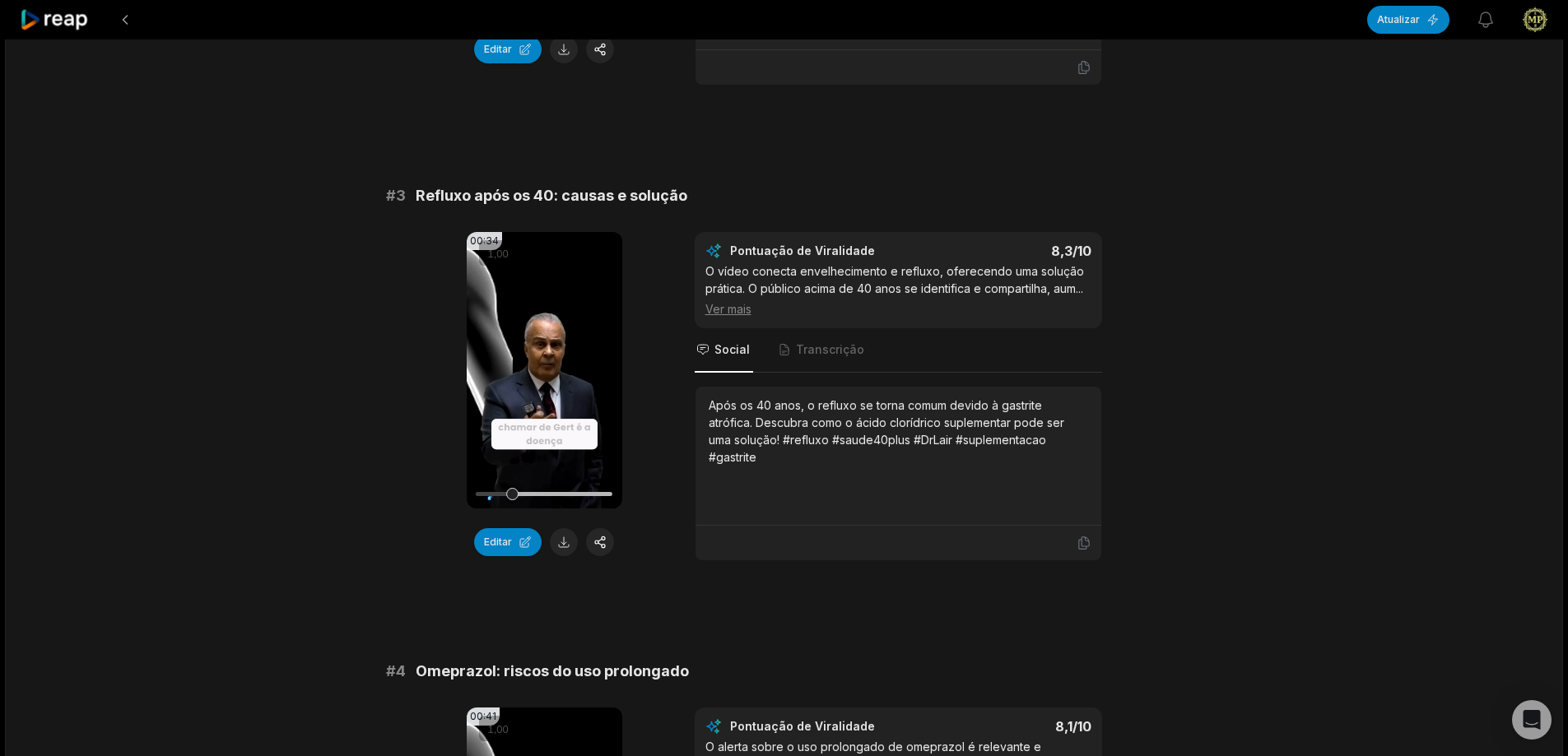
click at [718, 315] on font "Ver mais" at bounding box center [728, 308] width 46 height 14
click at [807, 356] on font "Transcrição" at bounding box center [830, 349] width 68 height 14
click at [731, 356] on font "Social" at bounding box center [732, 349] width 35 height 14
click at [730, 315] on font "Ver menos" at bounding box center [735, 308] width 58 height 14
click at [730, 315] on font "Ver mais" at bounding box center [728, 308] width 46 height 14
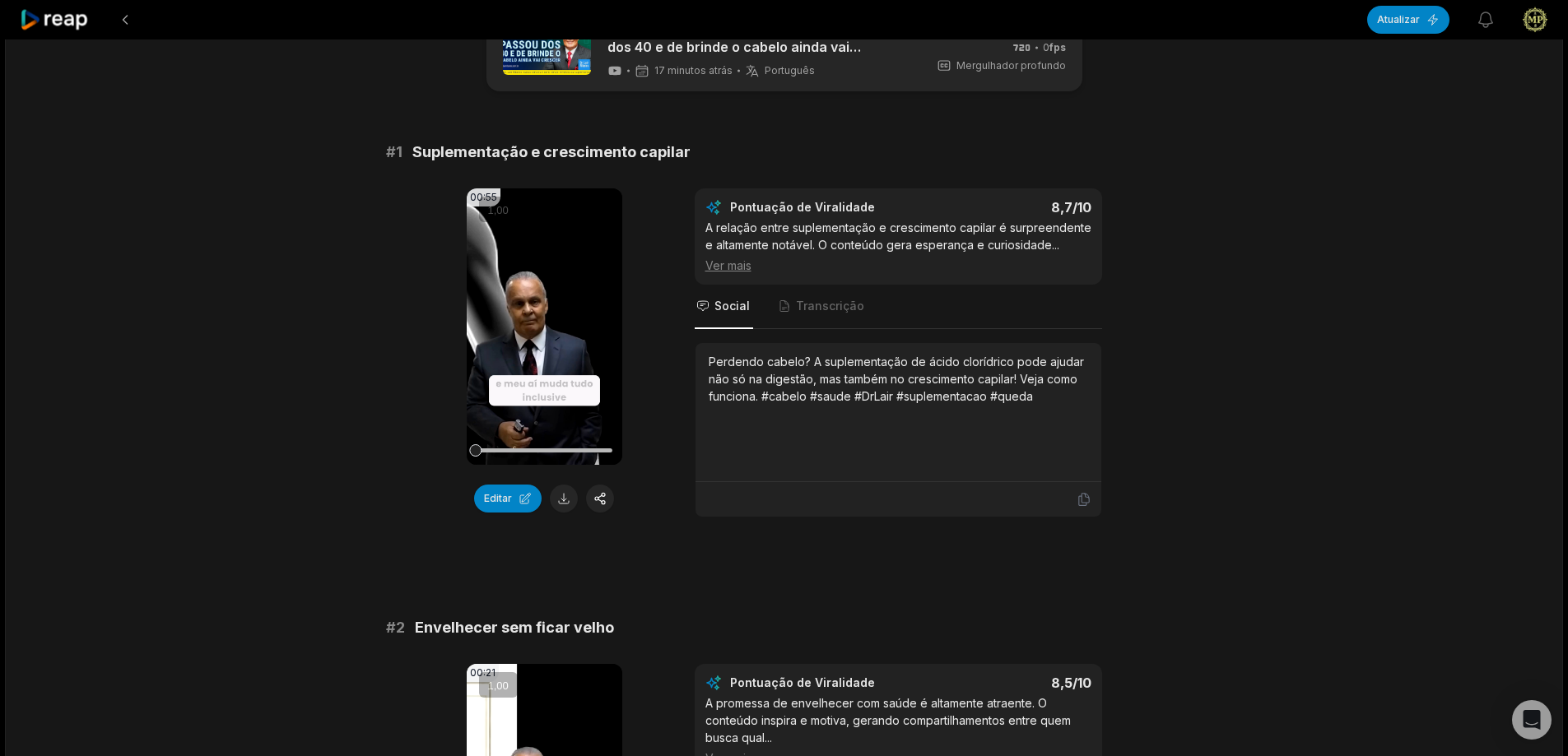
scroll to position [0, 0]
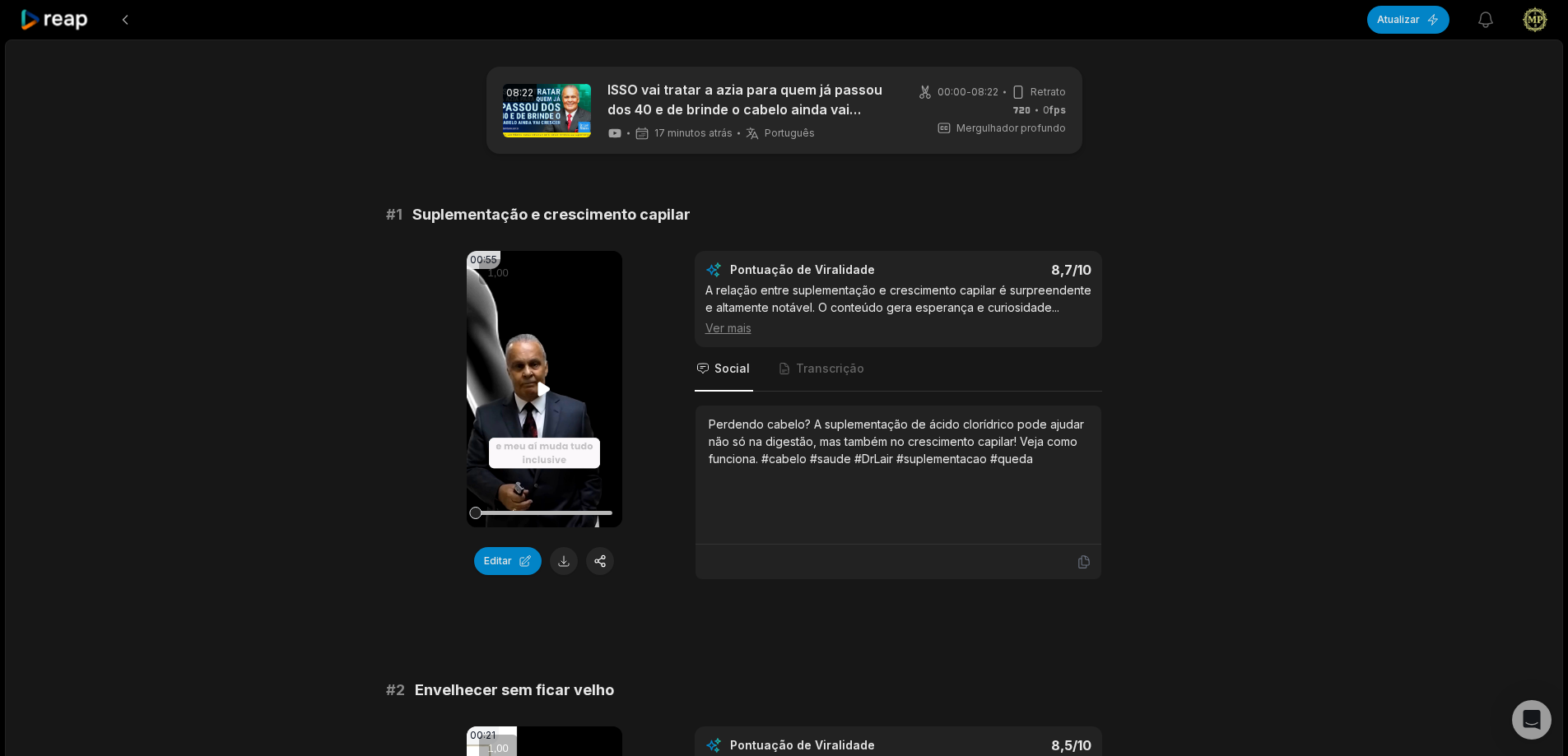
click at [502, 417] on video "Seu navegador não suporta o formato mp4." at bounding box center [545, 389] width 156 height 276
click at [550, 386] on icon at bounding box center [544, 389] width 20 height 20
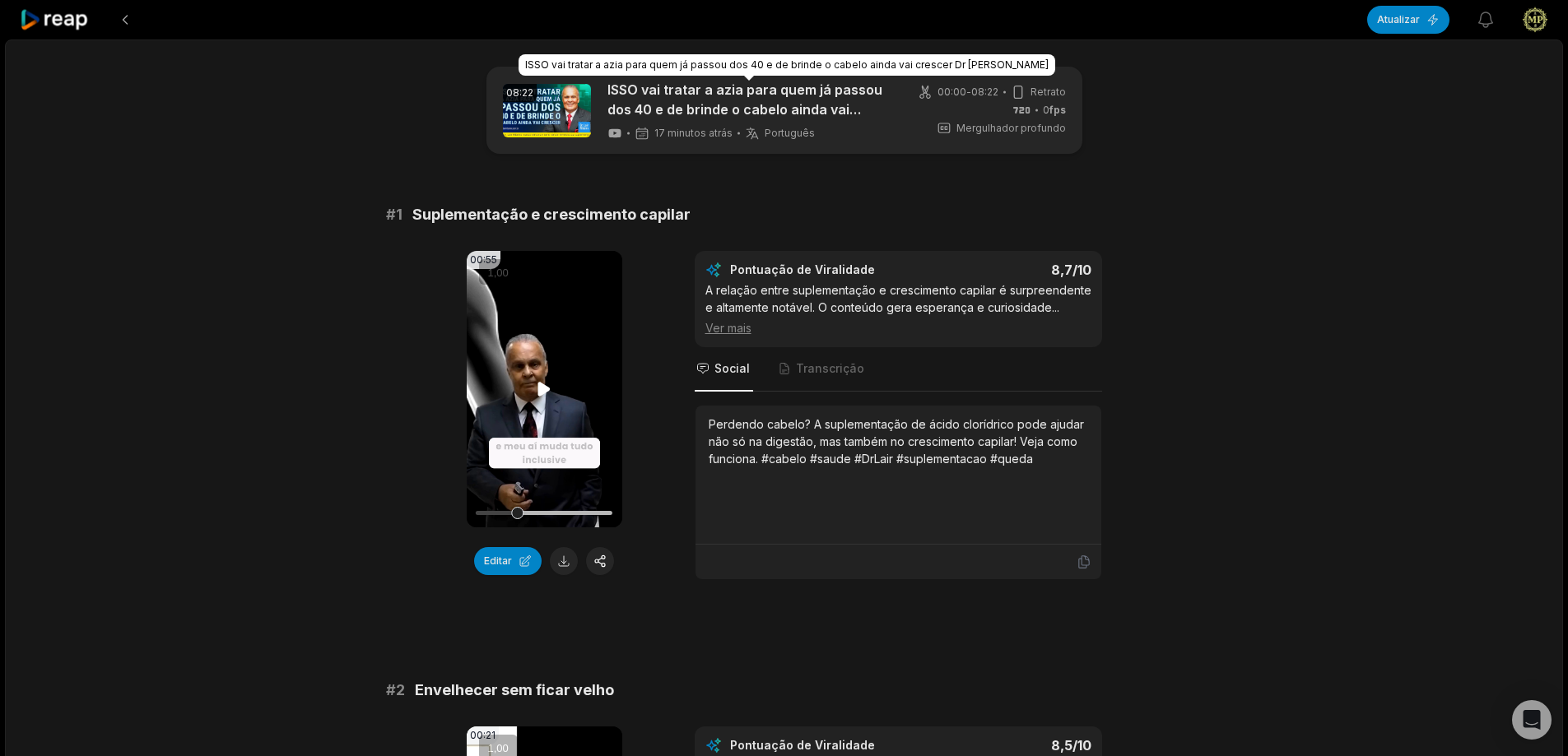
click at [568, 329] on video "Seu navegador não suporta o formato mp4." at bounding box center [545, 389] width 156 height 276
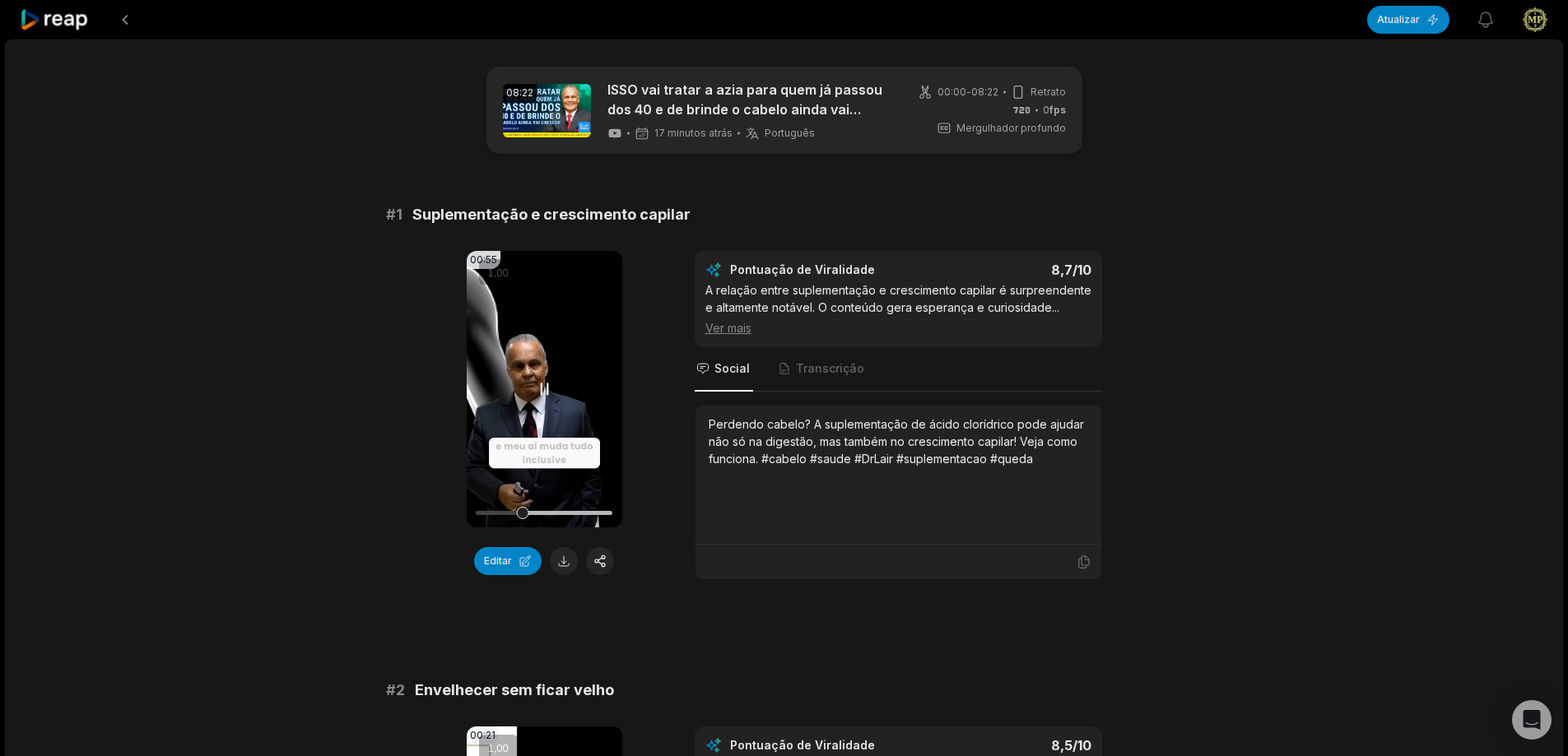
click at [542, 400] on video "Seu navegador não suporta o formato mp4." at bounding box center [545, 389] width 156 height 276
